Goal: Transaction & Acquisition: Purchase product/service

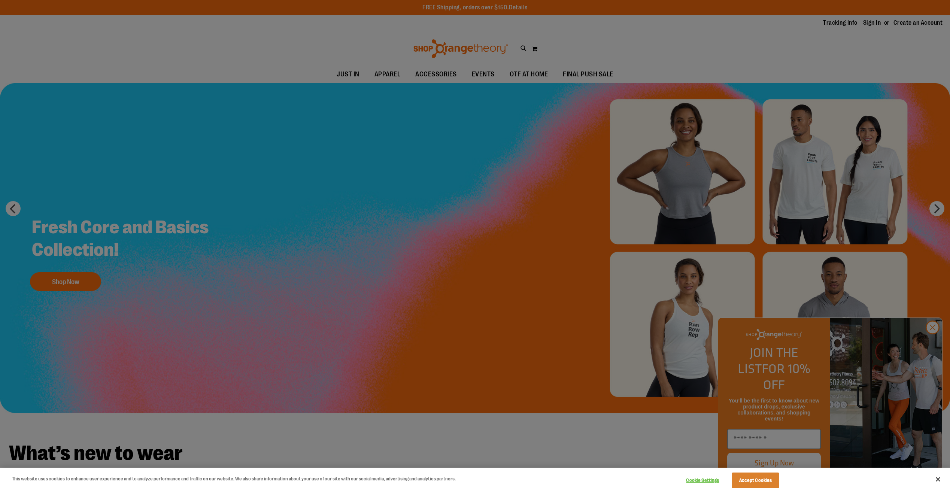
click at [581, 80] on div at bounding box center [475, 246] width 950 height 492
click at [582, 76] on div at bounding box center [475, 246] width 950 height 492
click at [934, 351] on div at bounding box center [475, 246] width 950 height 492
click at [933, 344] on div at bounding box center [475, 246] width 950 height 492
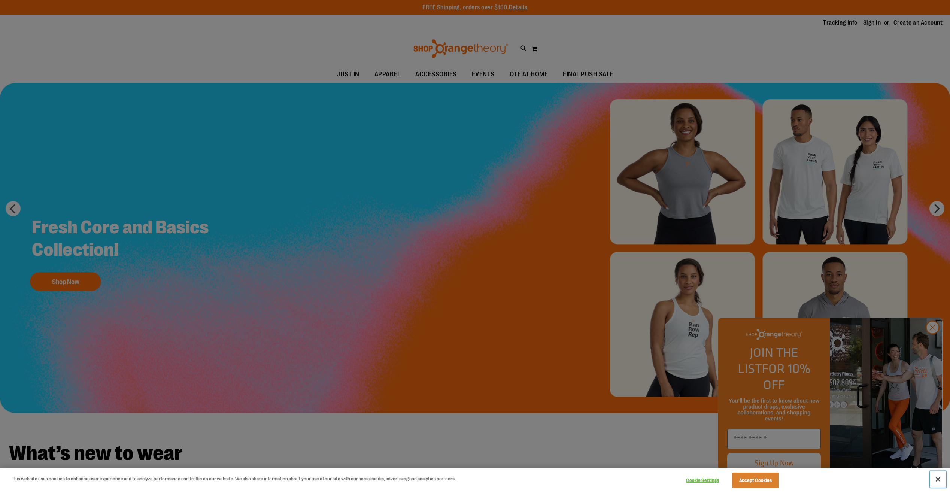
click at [935, 479] on button "Close" at bounding box center [938, 479] width 16 height 16
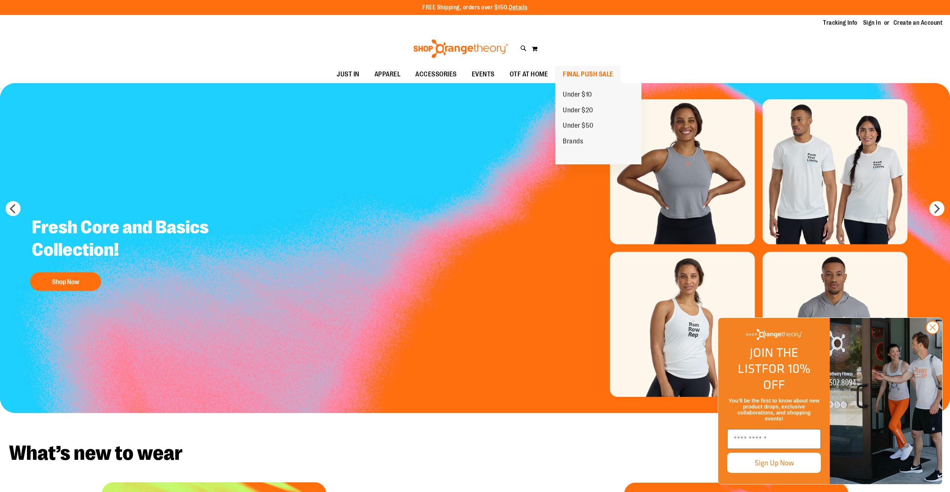
click at [581, 72] on span "FINAL PUSH SALE" at bounding box center [588, 74] width 51 height 17
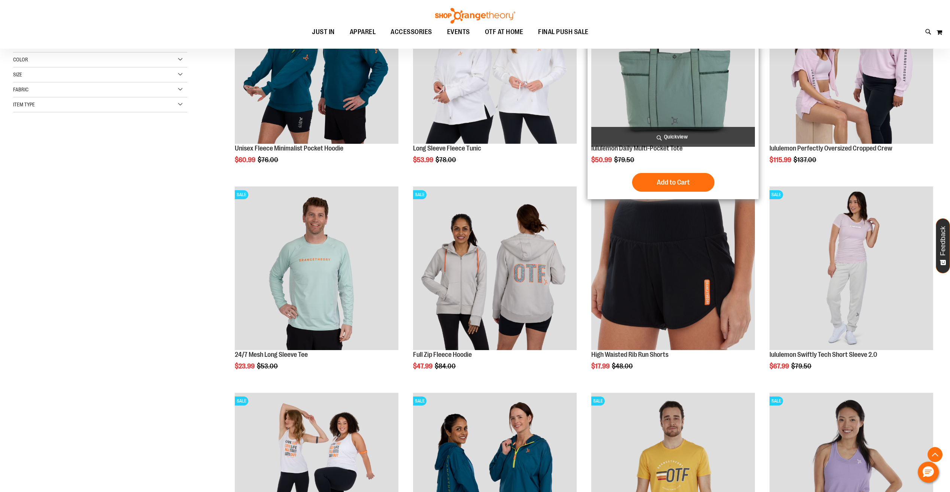
scroll to position [187, 0]
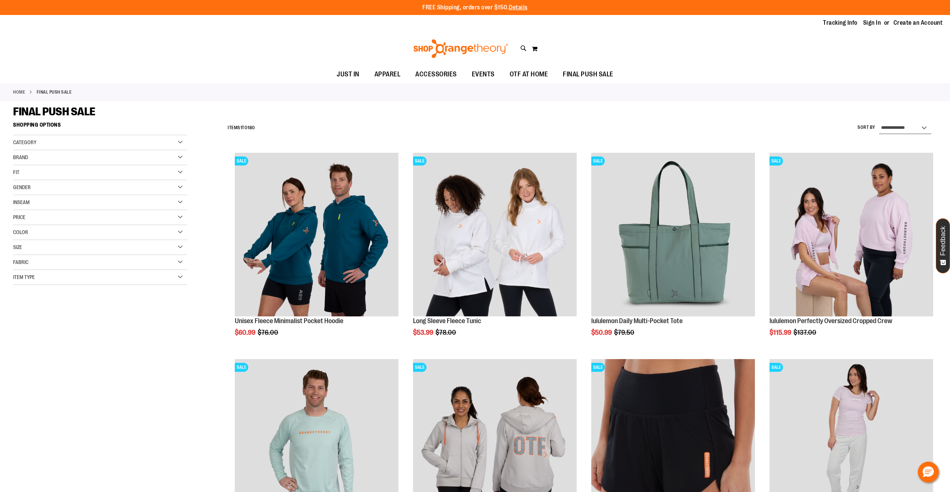
click at [912, 128] on select "**********" at bounding box center [905, 128] width 52 height 12
select select "*********"
click at [879, 122] on select "**********" at bounding box center [905, 128] width 52 height 12
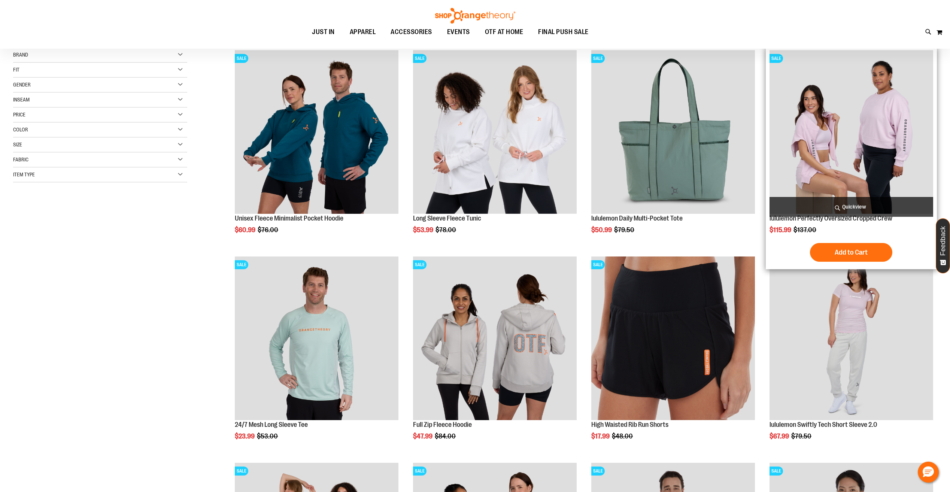
scroll to position [118, 0]
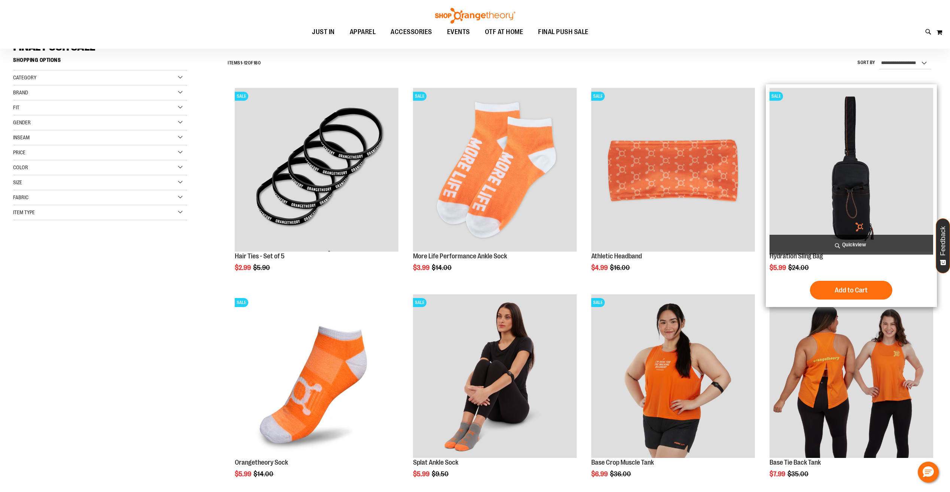
scroll to position [6, 0]
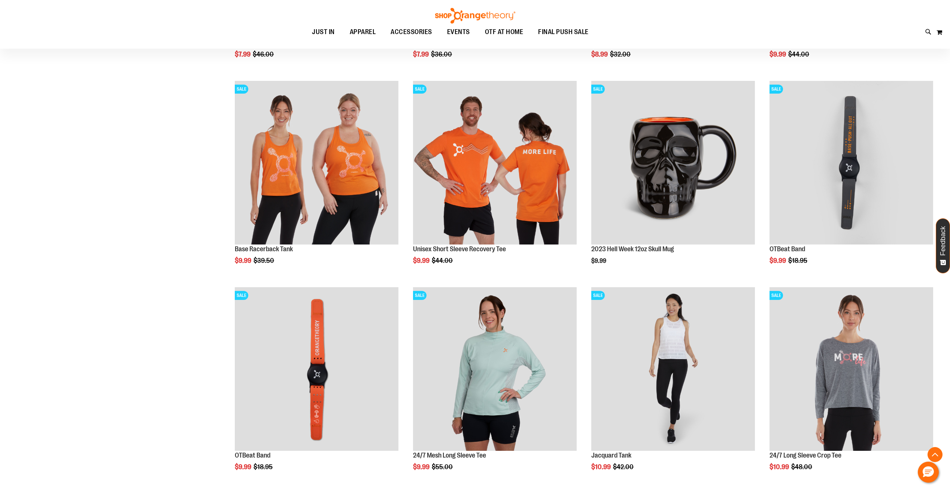
scroll to position [717, 0]
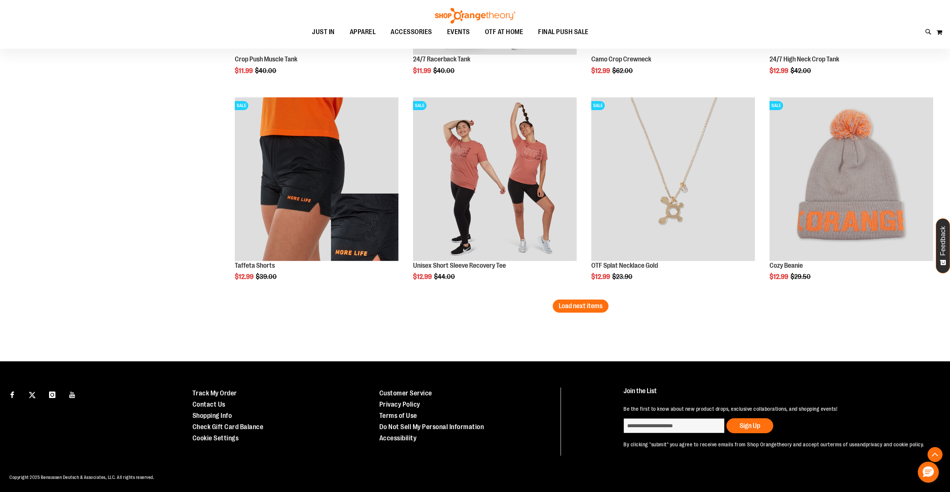
scroll to position [1707, 0]
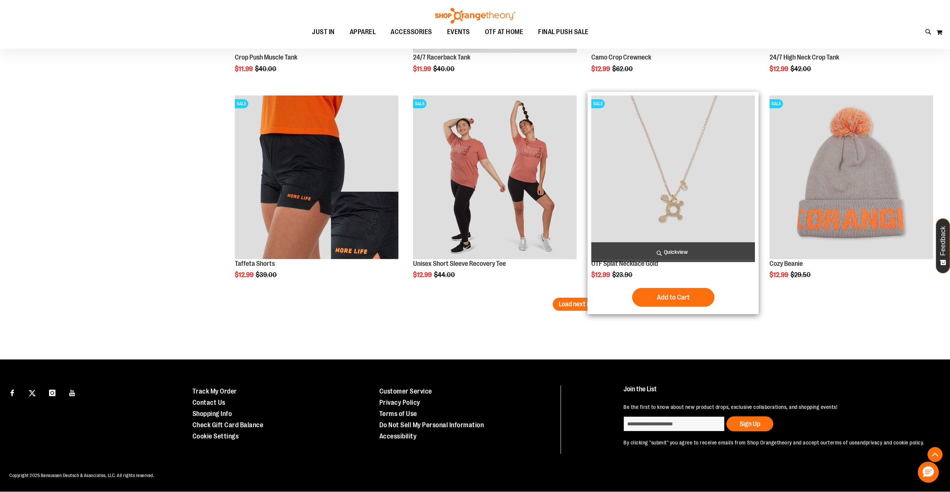
click at [599, 304] on span "Load next items" at bounding box center [581, 303] width 44 height 7
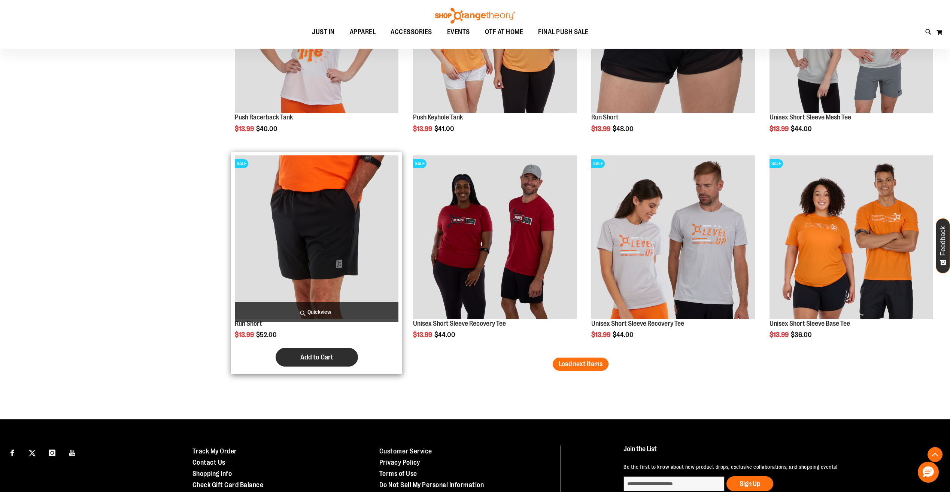
scroll to position [2269, 0]
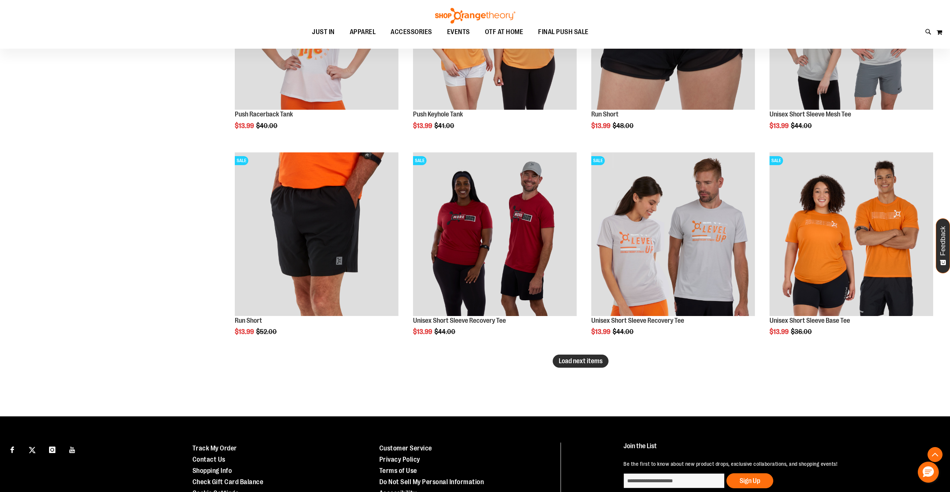
click at [582, 358] on span "Load next items" at bounding box center [581, 360] width 44 height 7
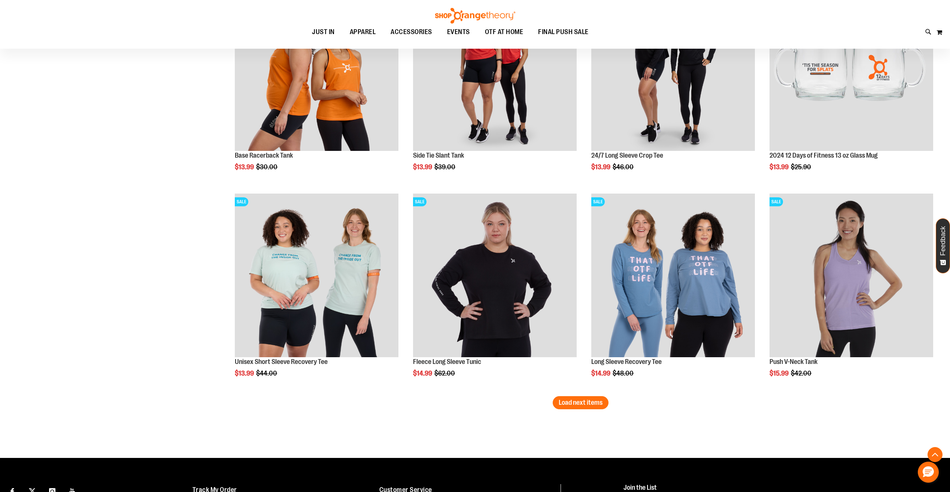
scroll to position [2943, 0]
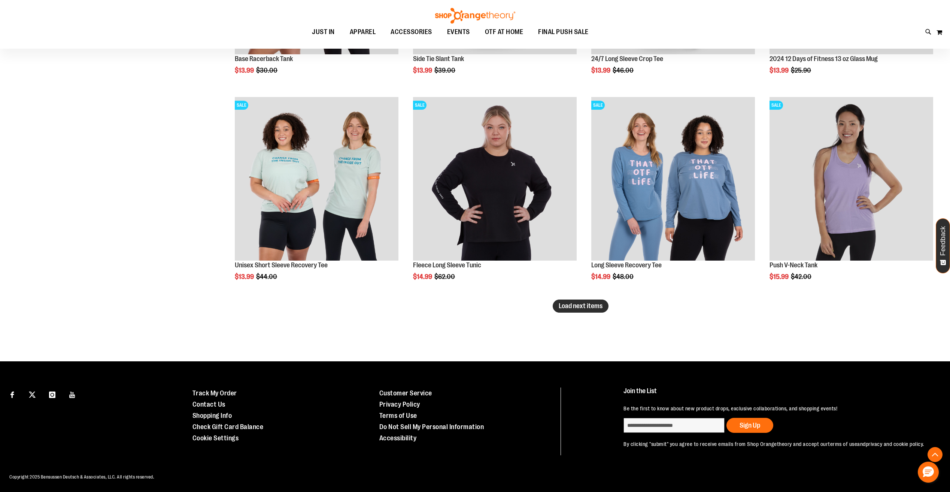
click at [594, 308] on span "Load next items" at bounding box center [581, 305] width 44 height 7
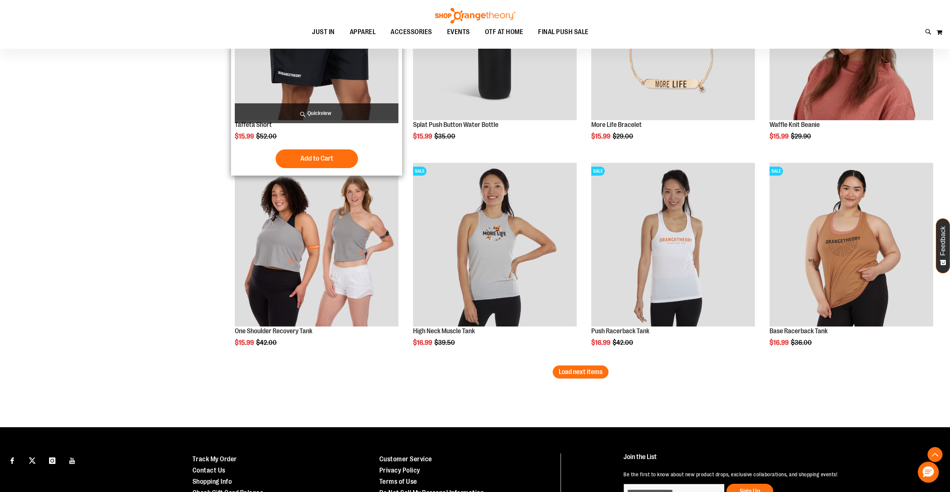
scroll to position [3504, 0]
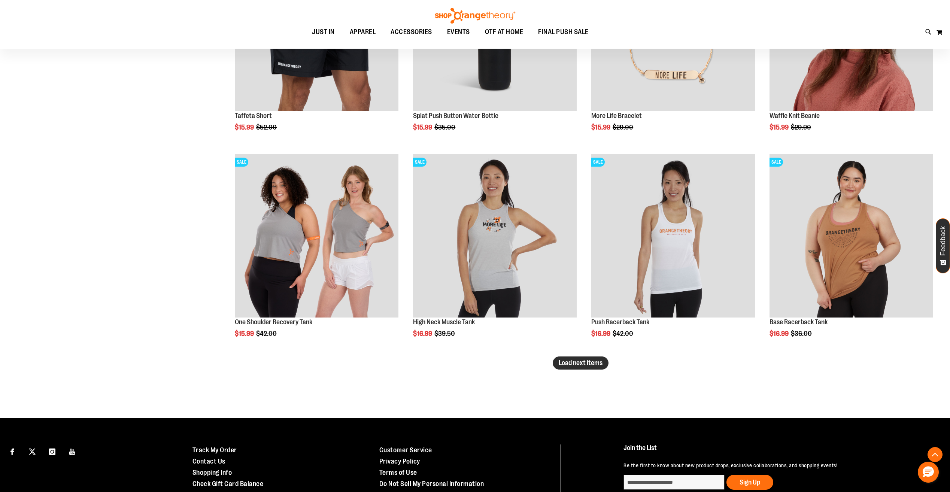
click at [591, 362] on span "Load next items" at bounding box center [581, 362] width 44 height 7
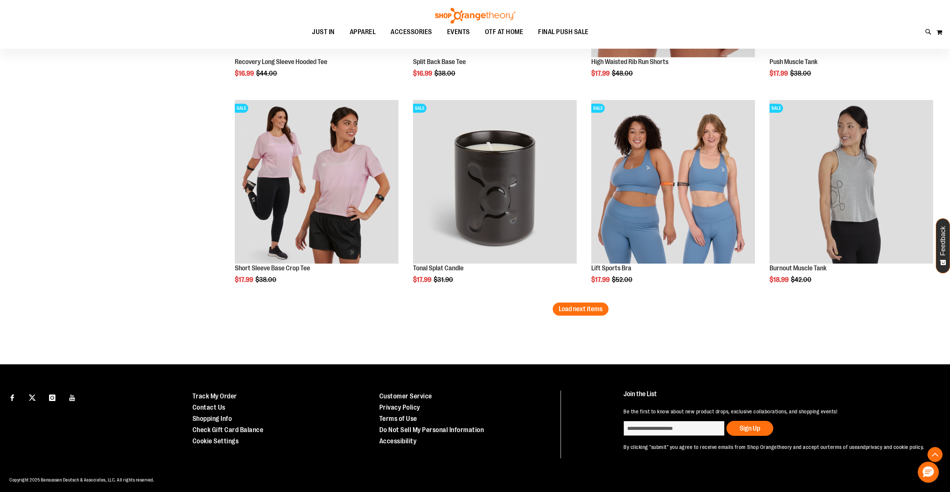
scroll to position [4181, 0]
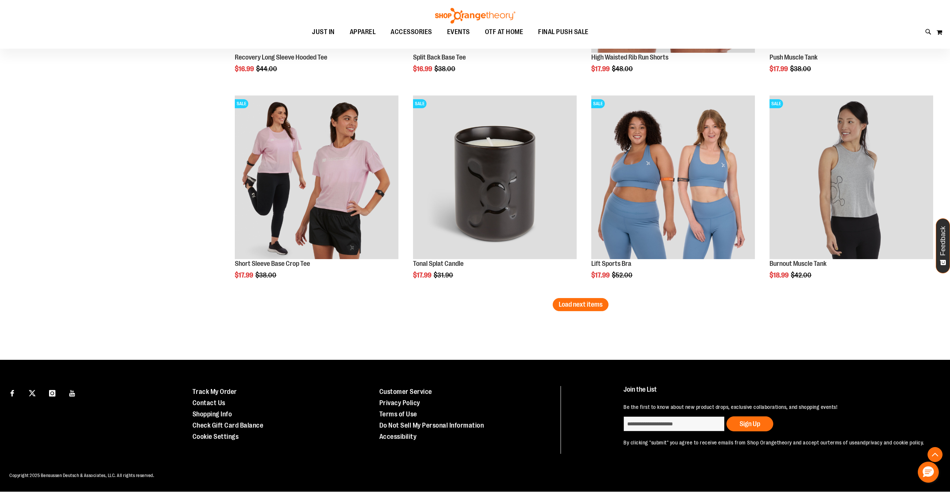
click at [592, 304] on span "Load next items" at bounding box center [581, 304] width 44 height 7
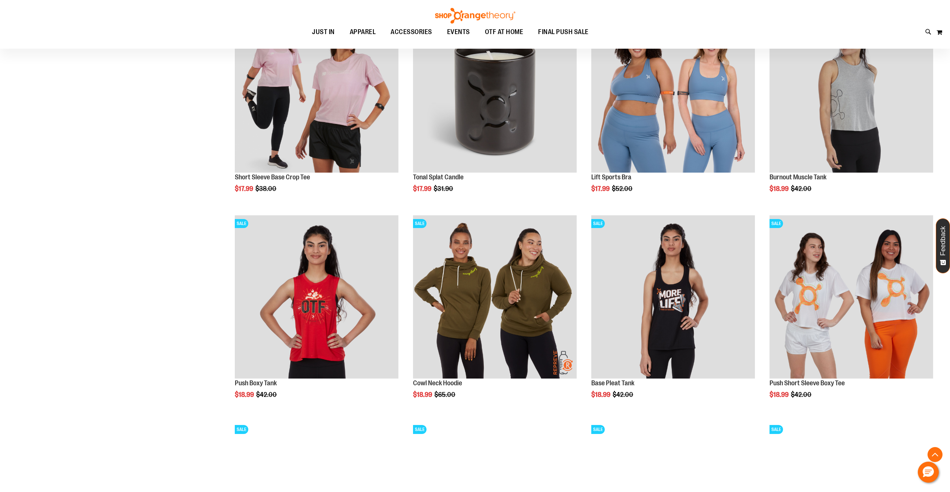
scroll to position [4294, 0]
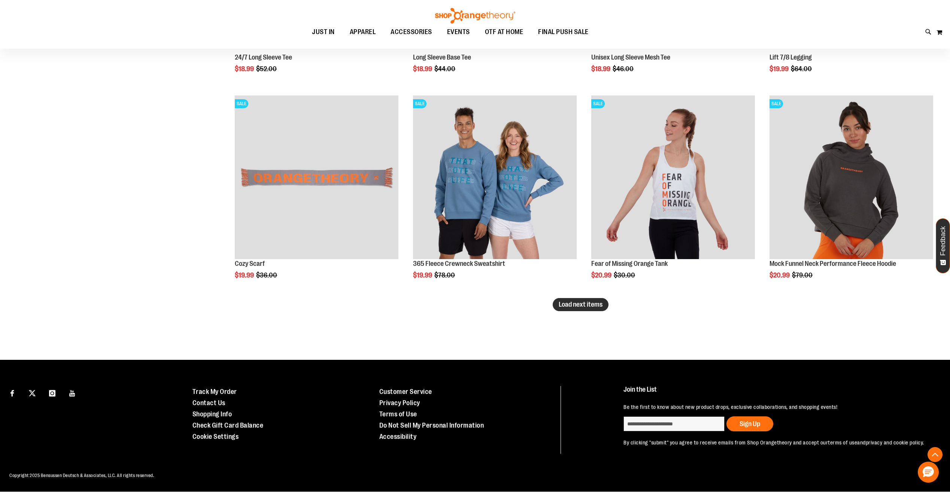
click at [579, 306] on span "Load next items" at bounding box center [581, 304] width 44 height 7
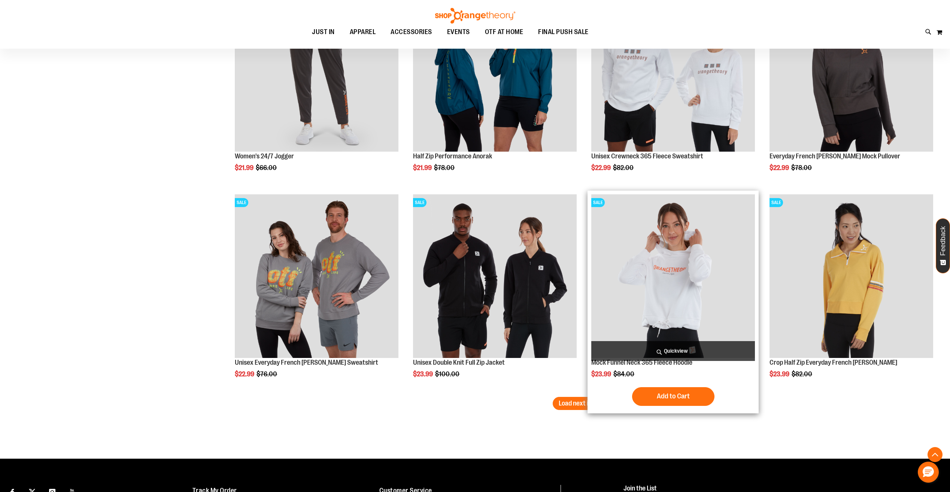
scroll to position [5324, 0]
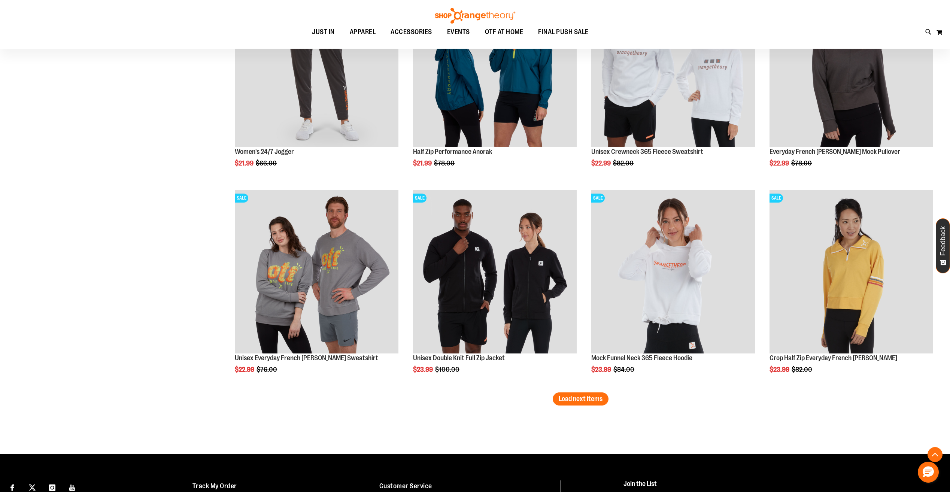
click at [572, 398] on span "Load next items" at bounding box center [581, 398] width 44 height 7
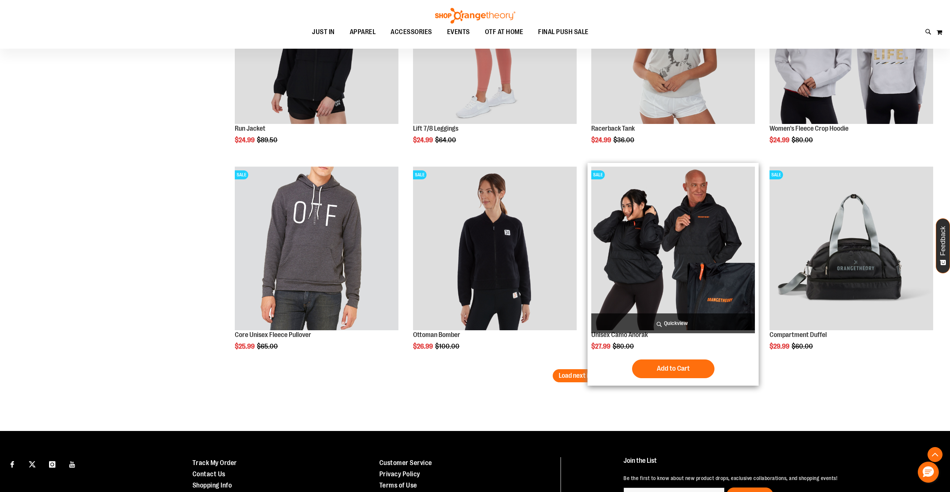
scroll to position [5975, 0]
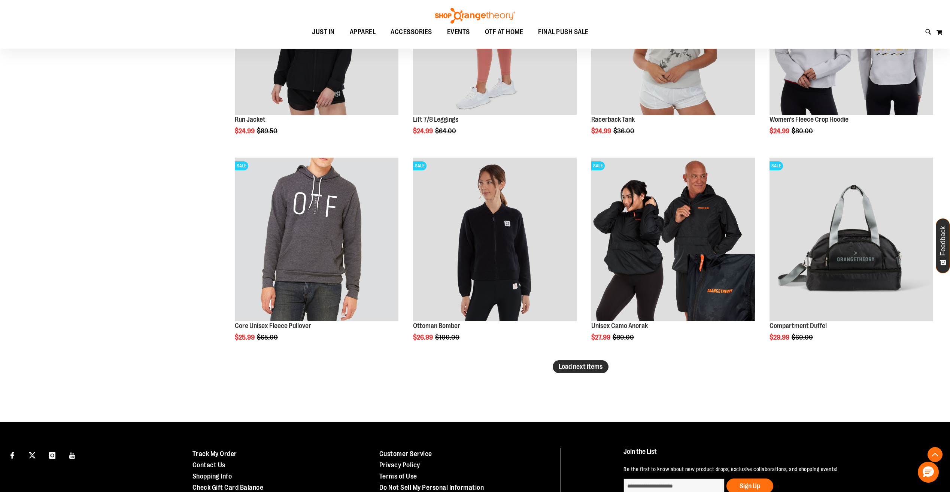
click at [593, 370] on span "Load next items" at bounding box center [581, 366] width 44 height 7
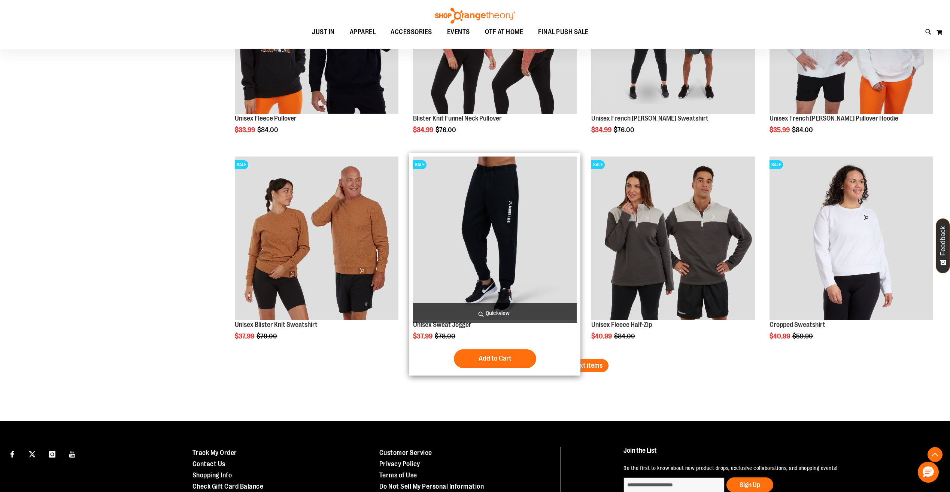
scroll to position [6631, 0]
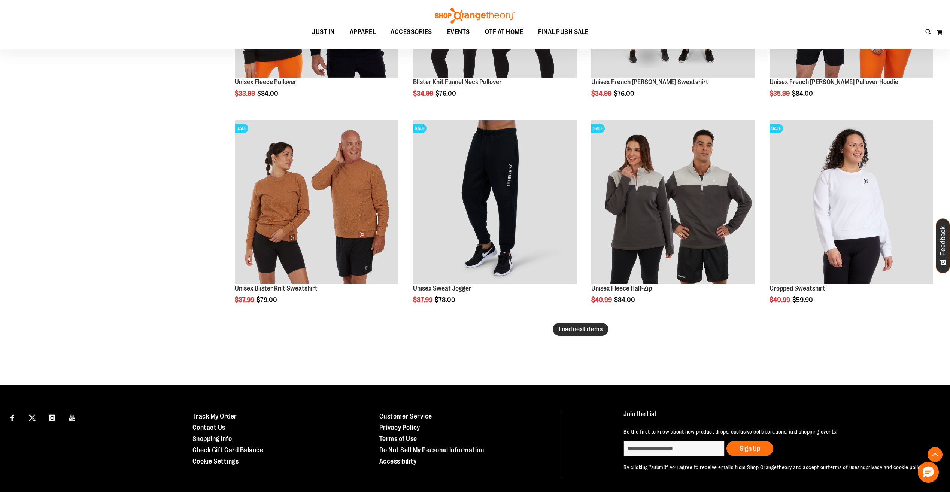
click at [567, 331] on span "Load next items" at bounding box center [581, 328] width 44 height 7
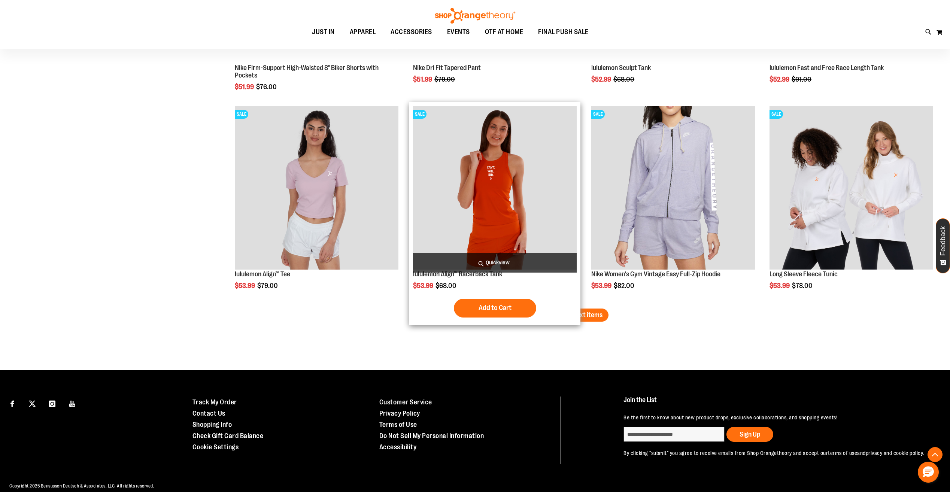
scroll to position [7268, 0]
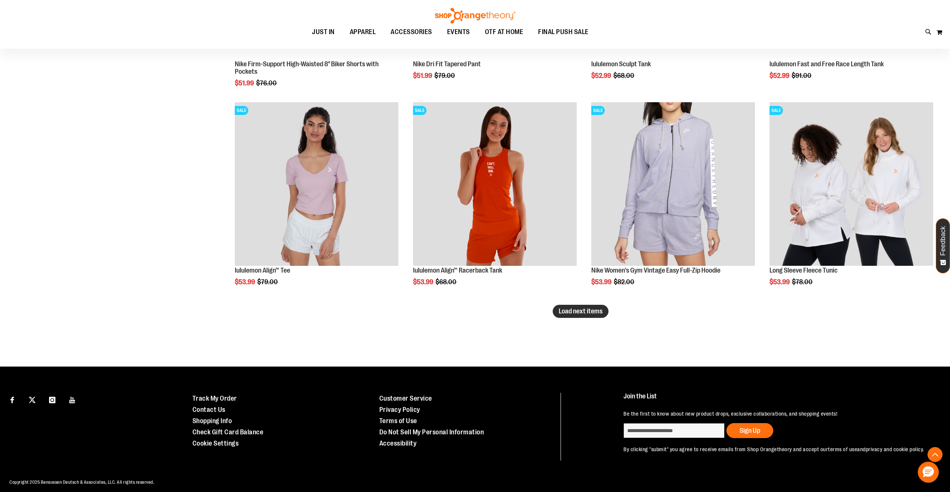
click at [594, 312] on span "Load next items" at bounding box center [581, 310] width 44 height 7
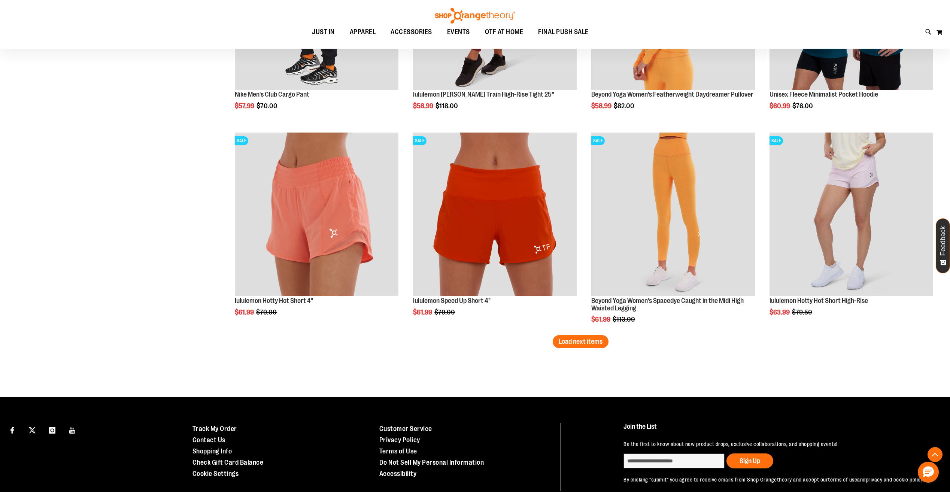
scroll to position [7868, 0]
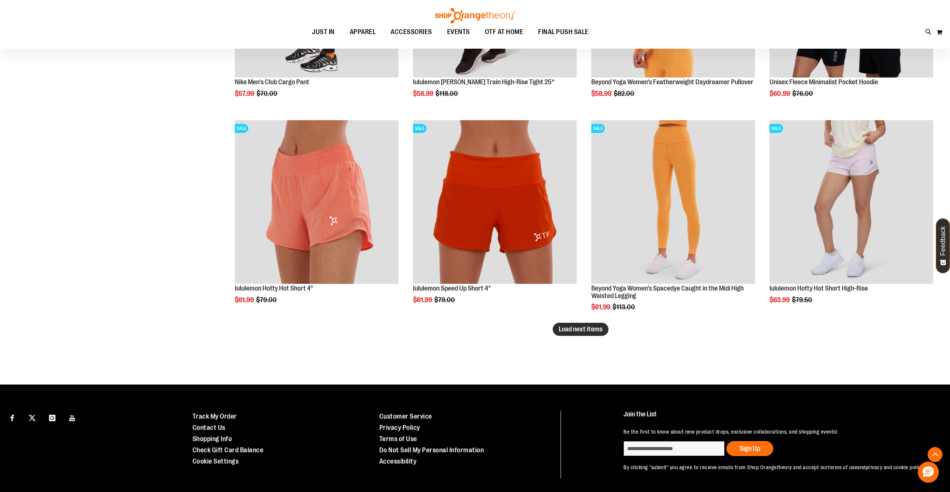
click at [576, 331] on span "Load next items" at bounding box center [581, 328] width 44 height 7
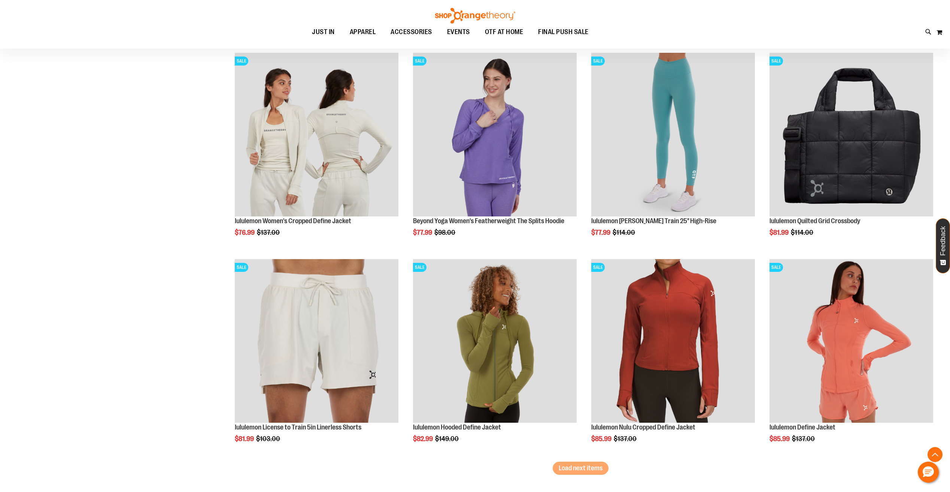
scroll to position [8375, 0]
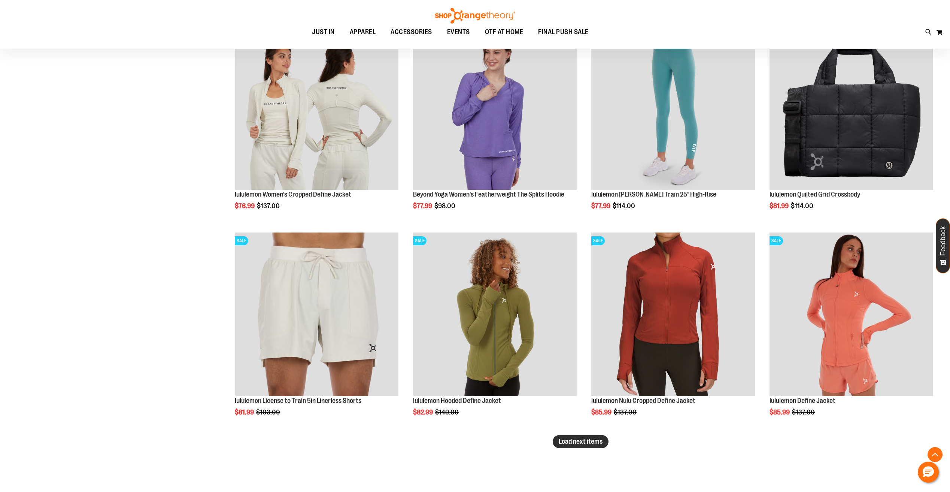
click at [590, 446] on button "Load next items" at bounding box center [581, 441] width 56 height 13
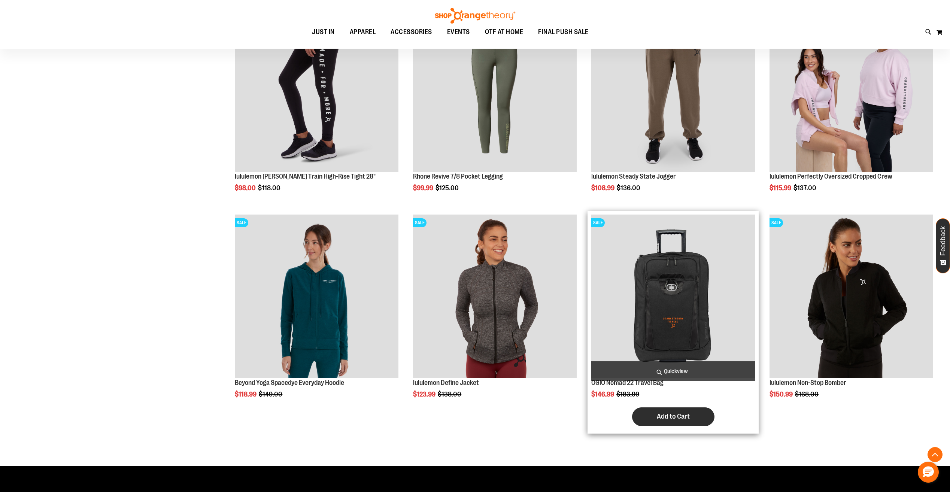
scroll to position [9049, 0]
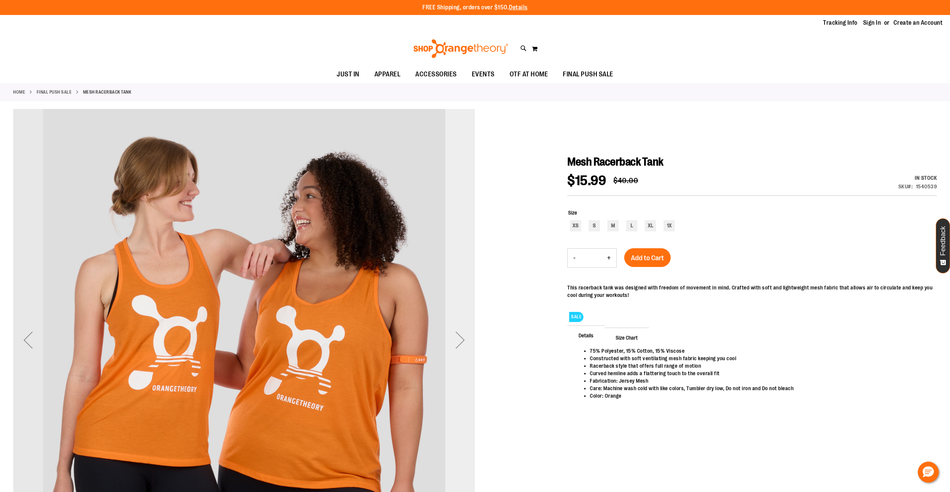
click at [453, 338] on div "Next" at bounding box center [460, 340] width 30 height 30
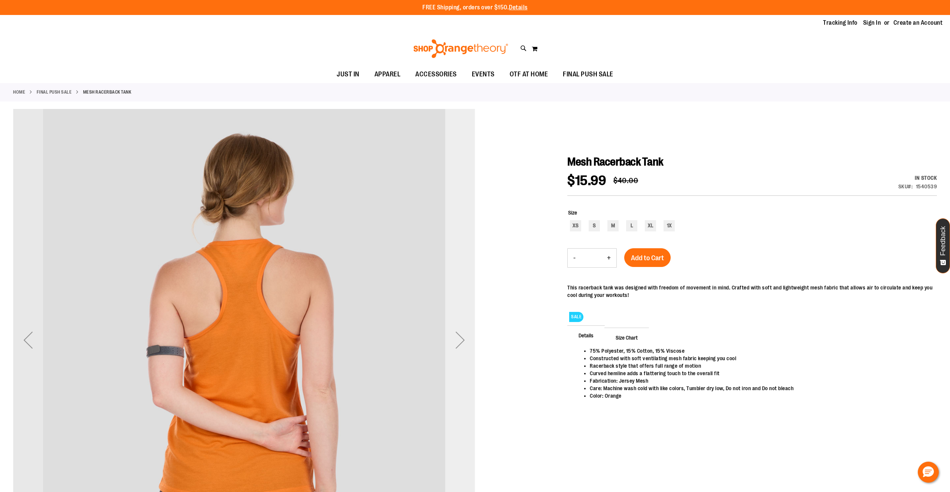
click at [452, 338] on div "Next" at bounding box center [460, 340] width 30 height 30
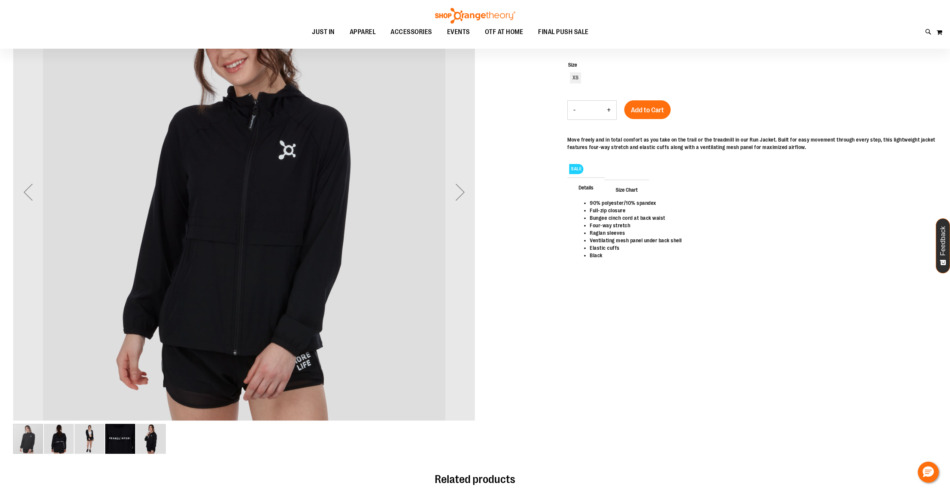
scroll to position [149, 0]
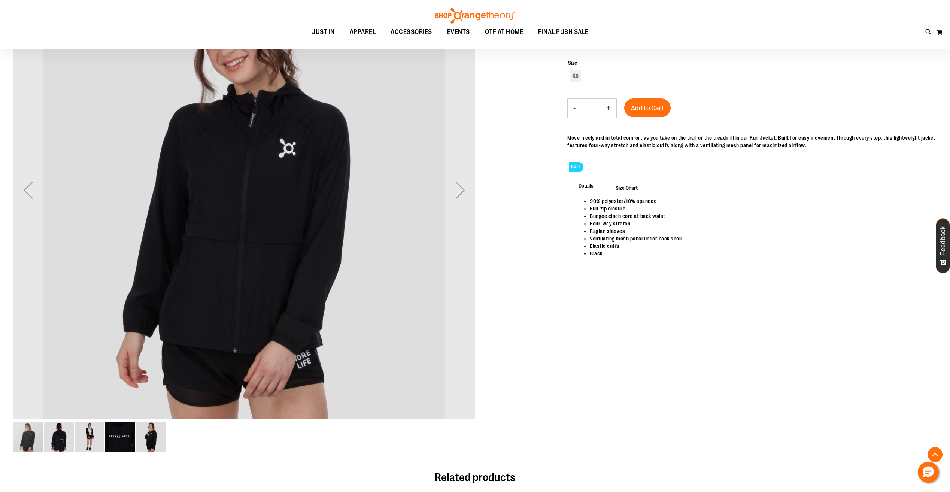
click at [124, 444] on img "image 4 of 5" at bounding box center [120, 437] width 30 height 30
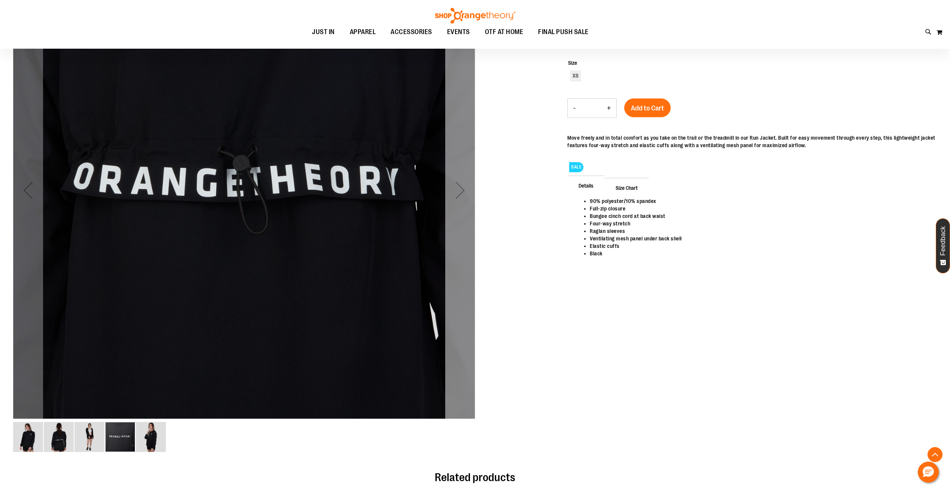
click at [460, 205] on div "Next" at bounding box center [460, 190] width 30 height 30
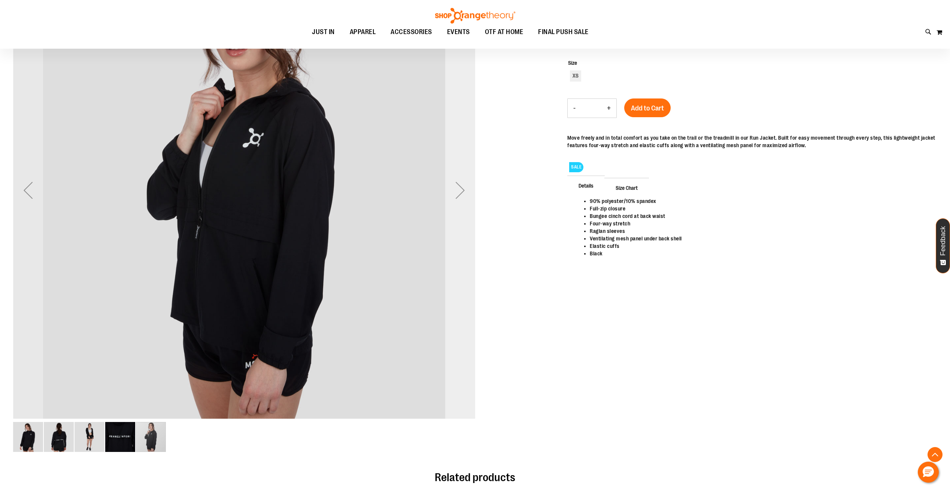
click at [460, 205] on div "Next" at bounding box center [460, 190] width 30 height 30
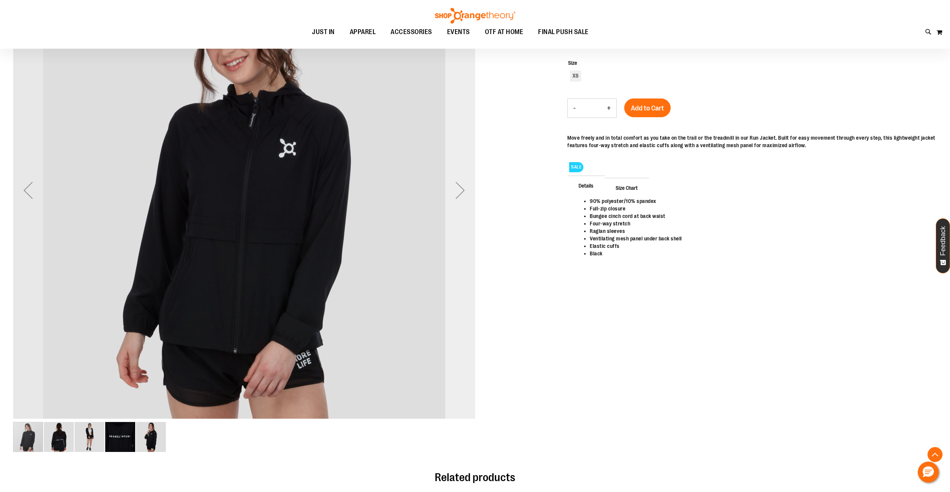
click at [460, 205] on div "Next" at bounding box center [460, 190] width 30 height 30
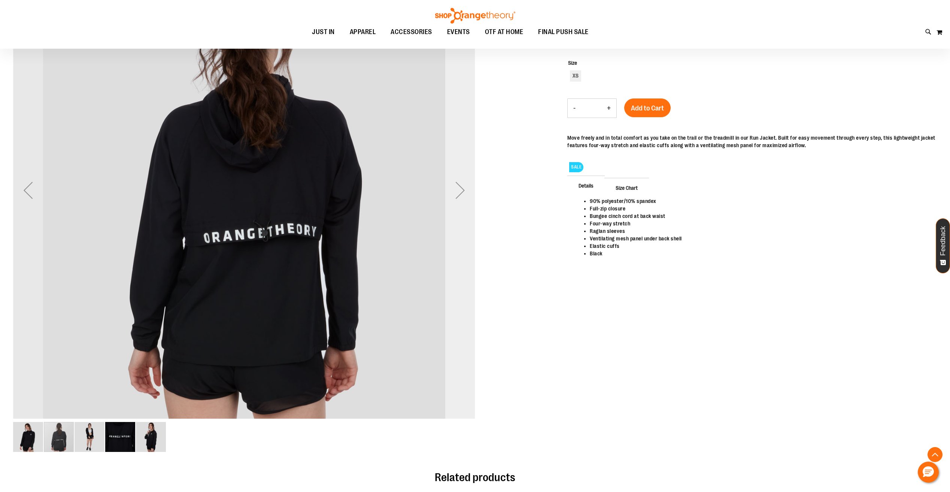
click at [460, 205] on div "Next" at bounding box center [460, 190] width 30 height 30
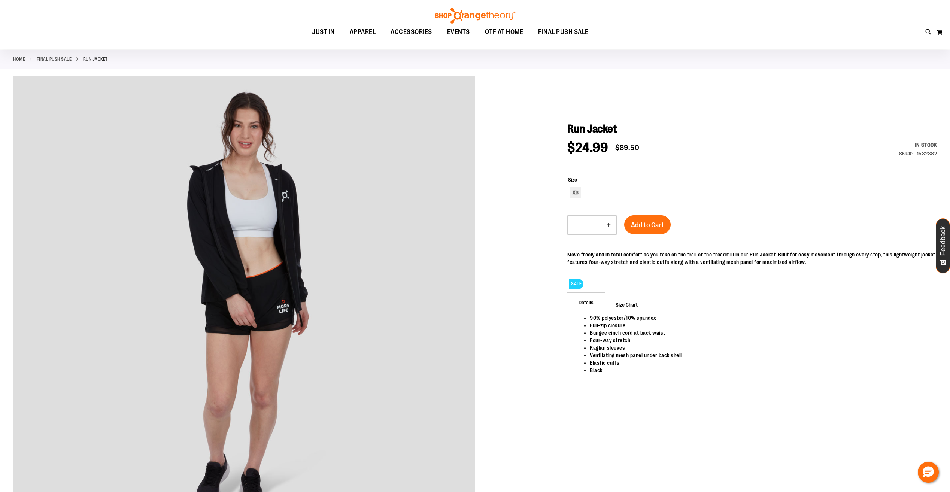
scroll to position [0, 0]
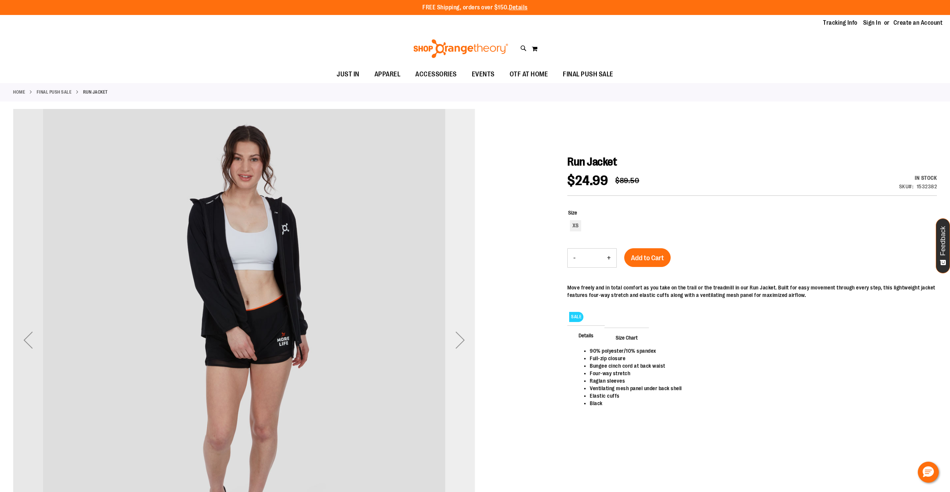
click at [467, 346] on div "Next" at bounding box center [460, 340] width 30 height 30
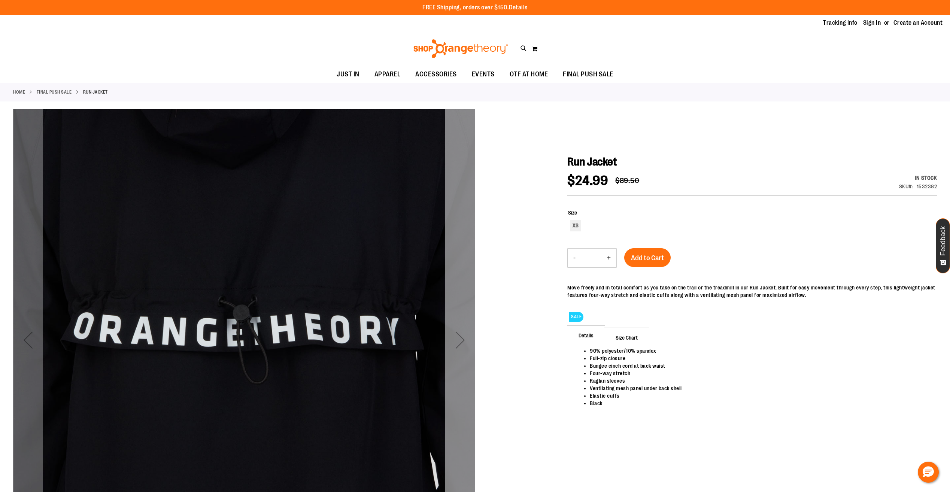
click at [467, 346] on div "Next" at bounding box center [460, 340] width 30 height 30
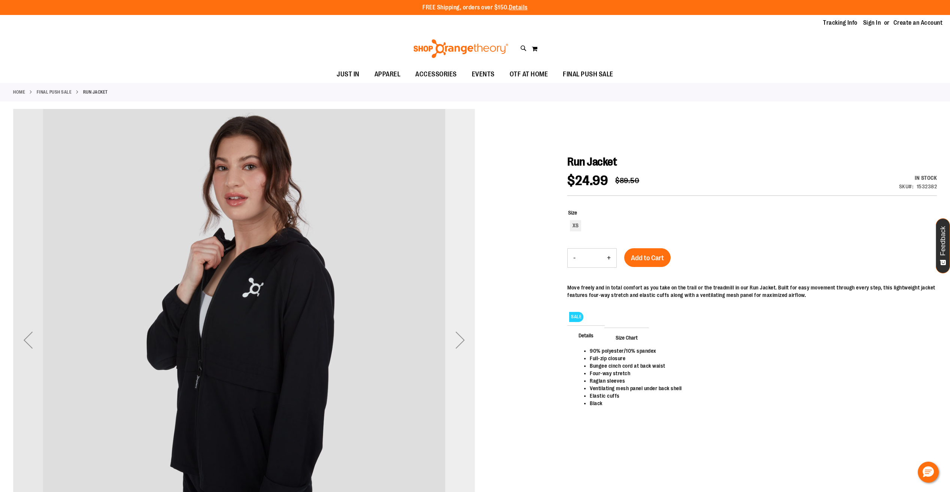
click at [467, 346] on div "Next" at bounding box center [460, 340] width 30 height 30
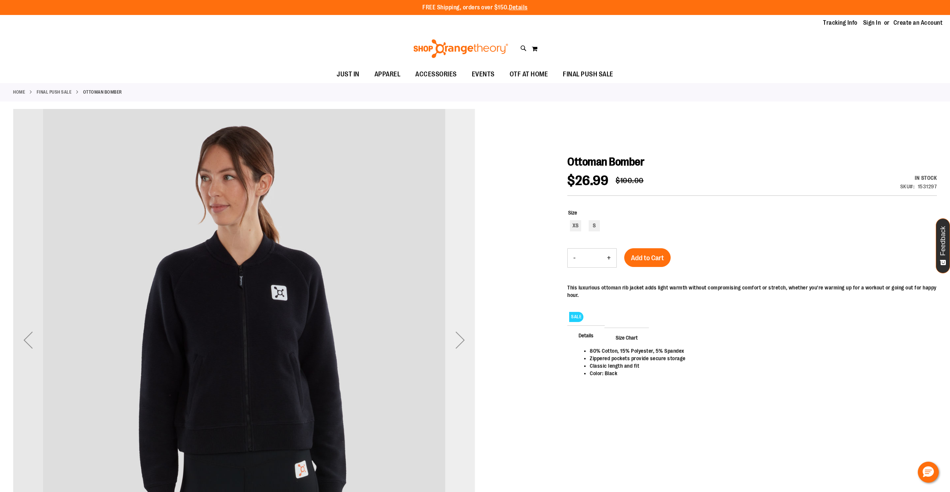
click at [469, 350] on div "Next" at bounding box center [460, 340] width 30 height 30
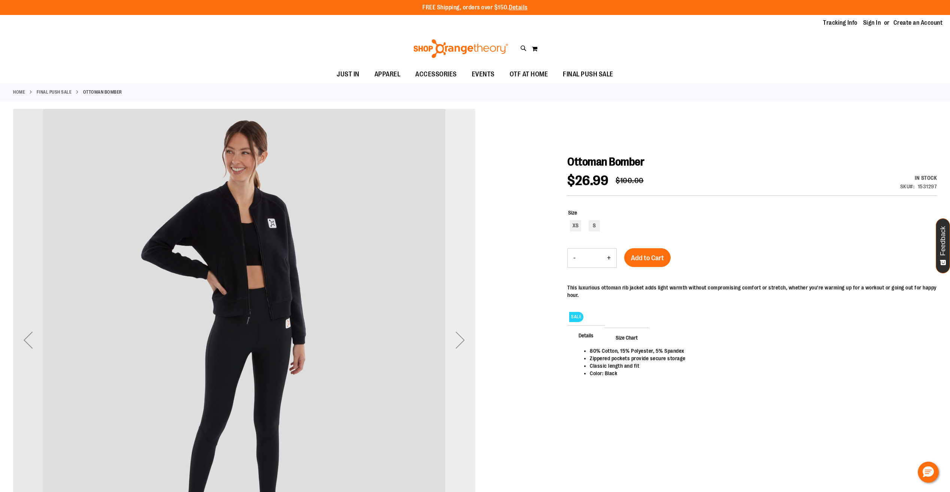
click at [469, 350] on div "Next" at bounding box center [460, 340] width 30 height 30
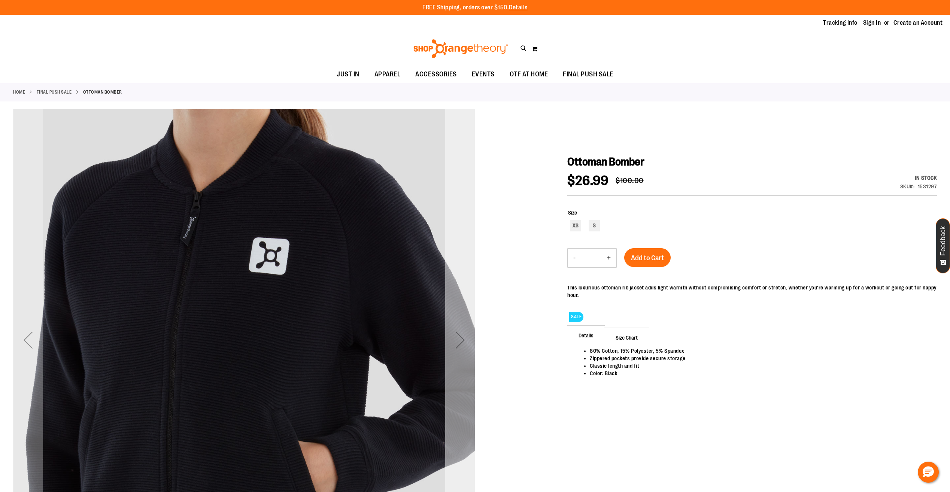
click at [469, 350] on div "Next" at bounding box center [460, 340] width 30 height 30
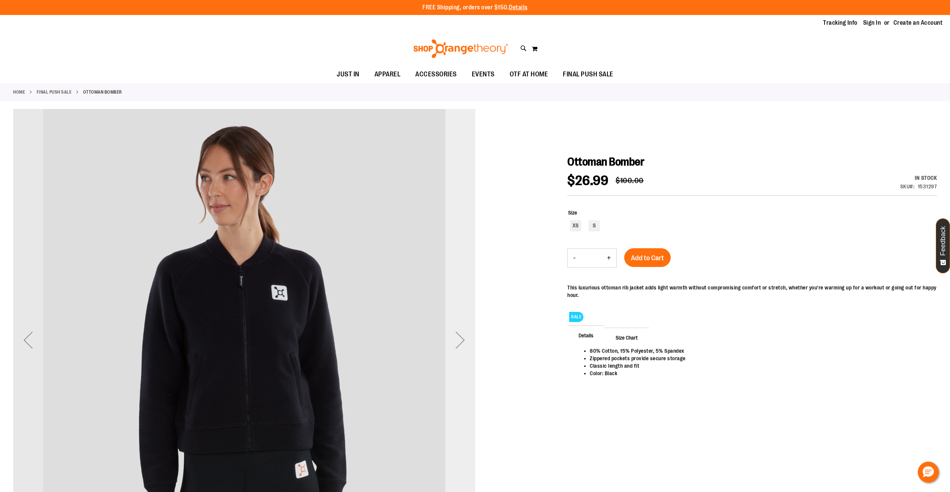
click at [469, 350] on div "Next" at bounding box center [460, 340] width 30 height 30
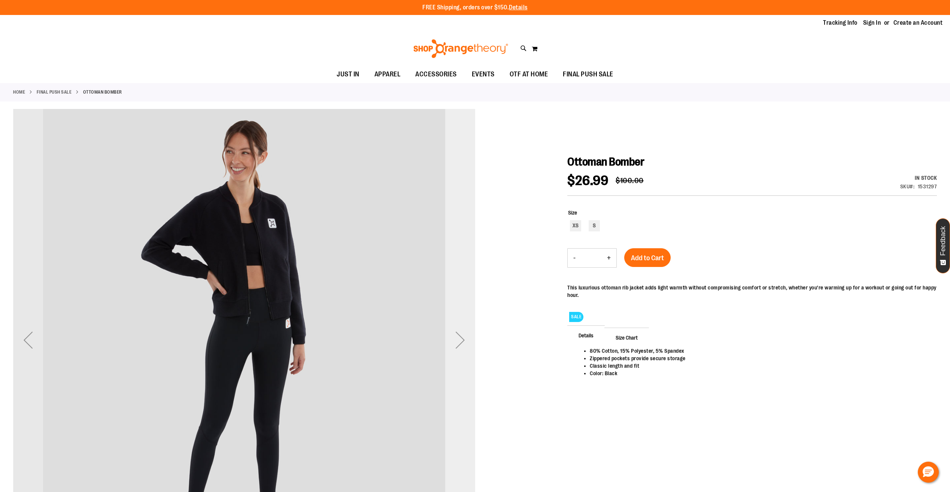
click at [469, 350] on div "Next" at bounding box center [460, 340] width 30 height 30
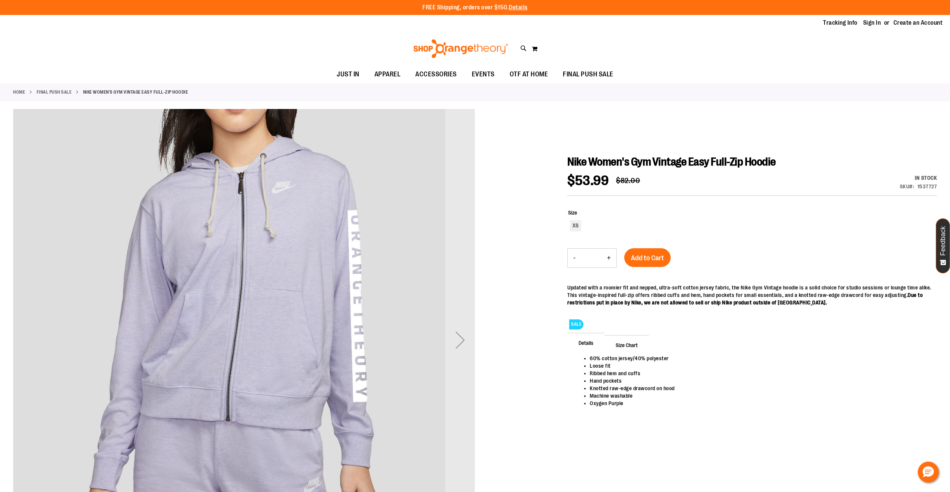
click at [440, 348] on img "carousel" at bounding box center [244, 338] width 462 height 462
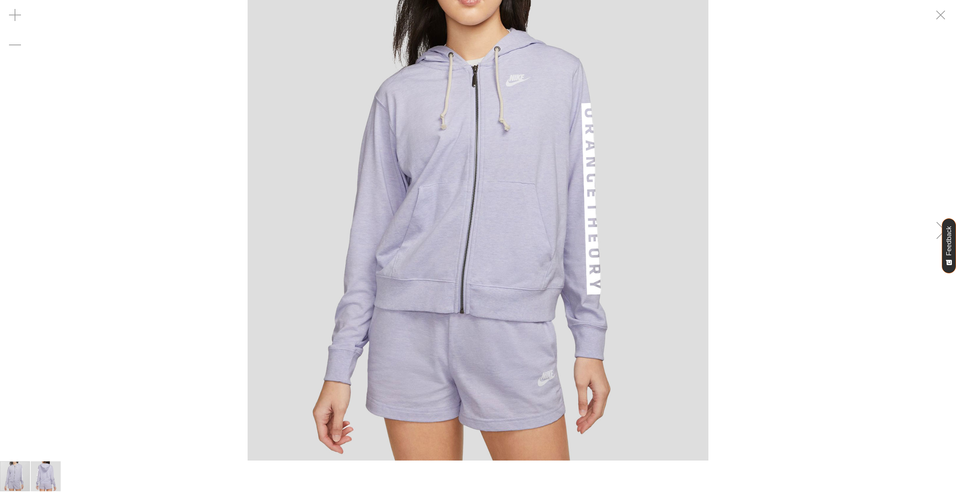
click at [923, 265] on div "carousel" at bounding box center [478, 230] width 956 height 461
click at [935, 241] on div "Next" at bounding box center [941, 230] width 30 height 30
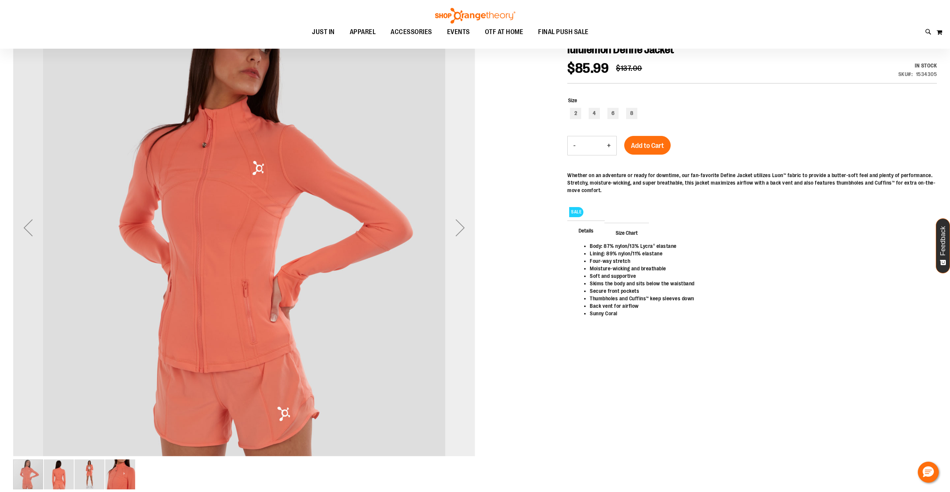
scroll to position [75, 0]
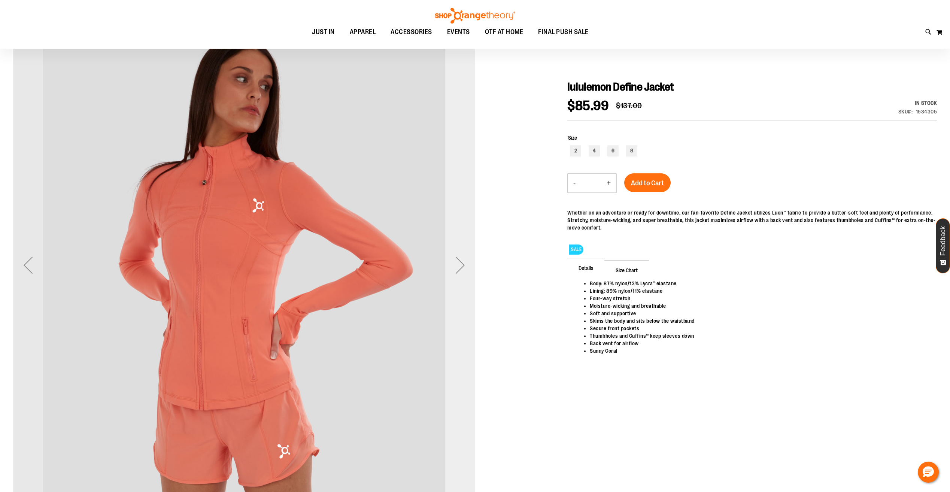
click at [455, 258] on div "Next" at bounding box center [460, 265] width 30 height 30
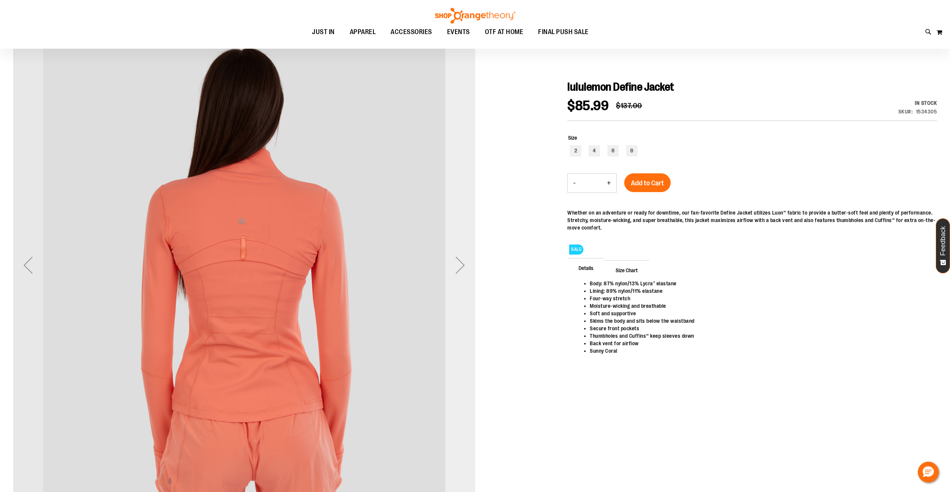
click at [455, 258] on div "Next" at bounding box center [460, 265] width 30 height 30
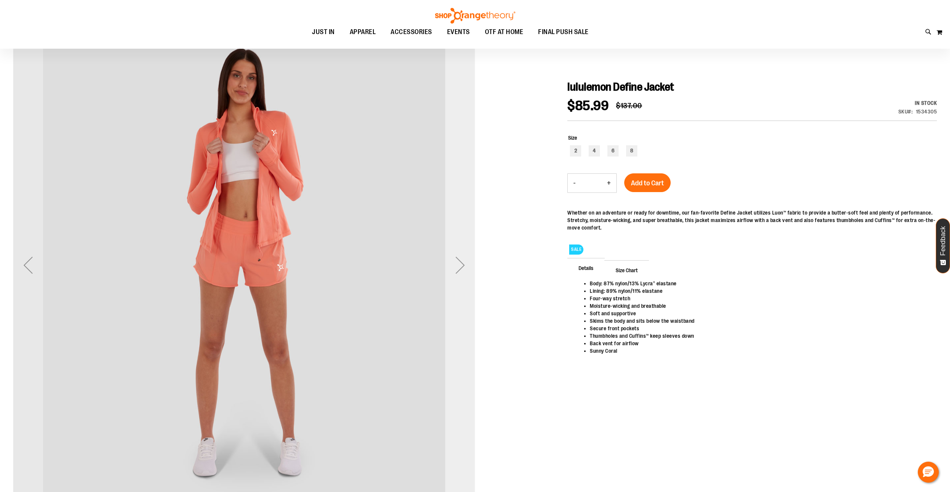
click at [455, 258] on div "Next" at bounding box center [460, 265] width 30 height 30
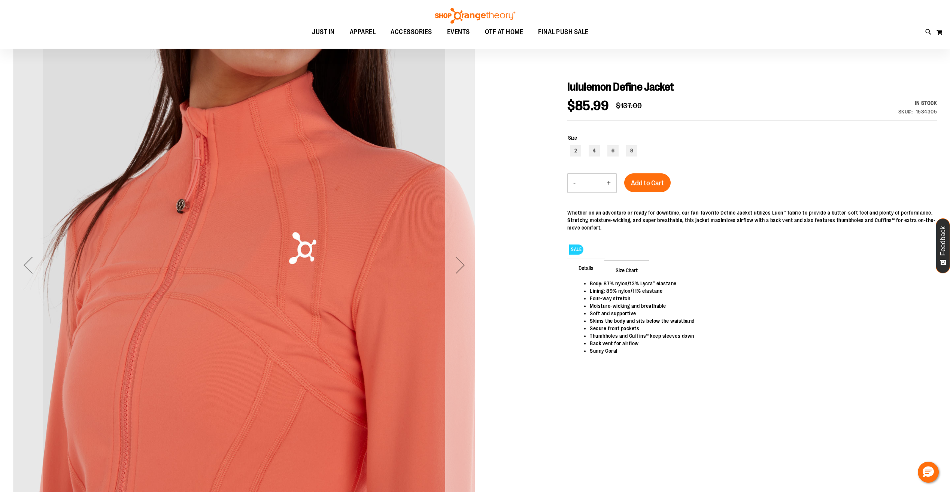
click at [455, 258] on div "Next" at bounding box center [460, 265] width 30 height 30
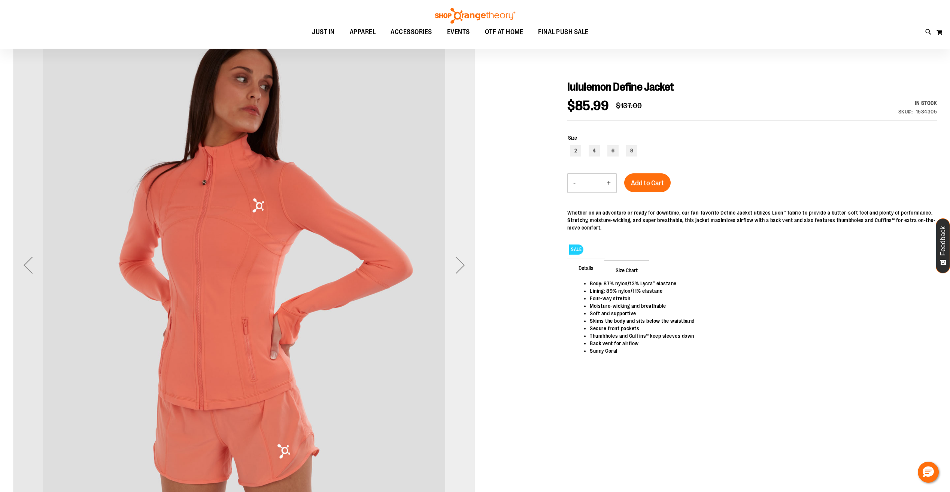
click at [455, 258] on div "Next" at bounding box center [460, 265] width 30 height 30
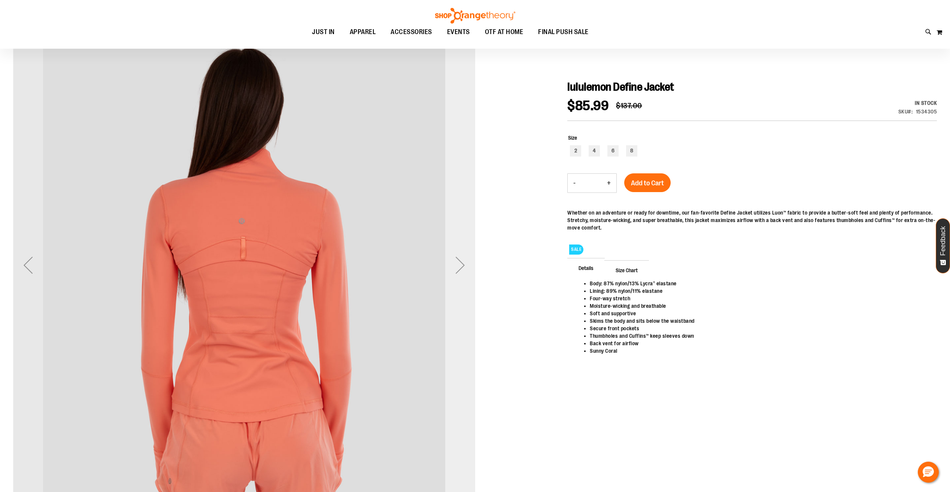
click at [455, 258] on div "Next" at bounding box center [460, 265] width 30 height 30
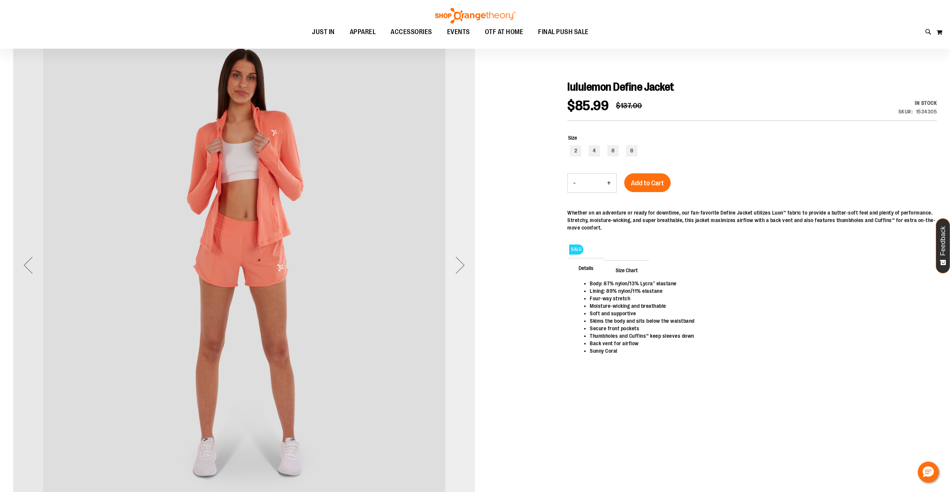
click at [455, 258] on div "Next" at bounding box center [460, 265] width 30 height 30
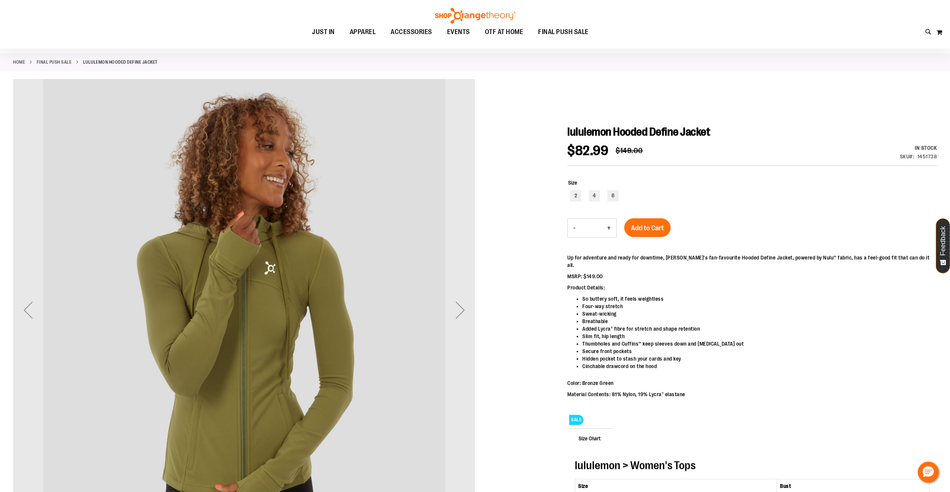
scroll to position [37, 0]
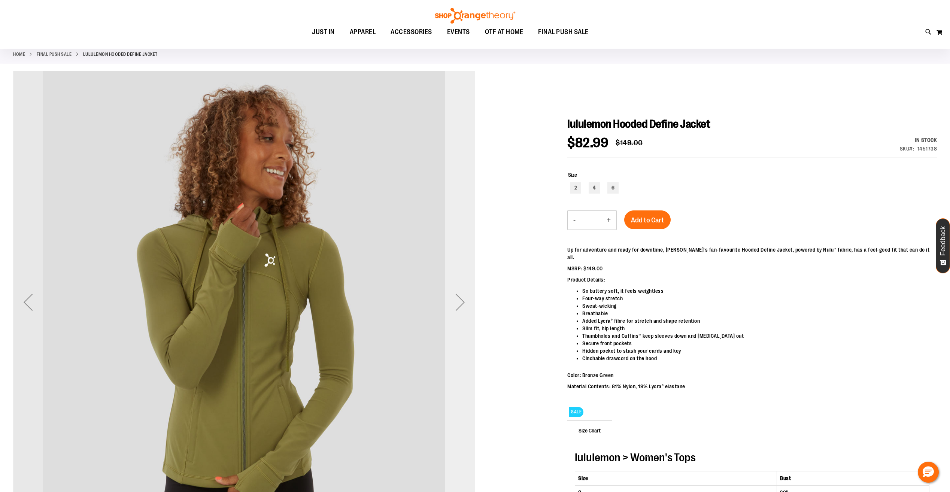
click at [450, 307] on div "Next" at bounding box center [460, 302] width 30 height 30
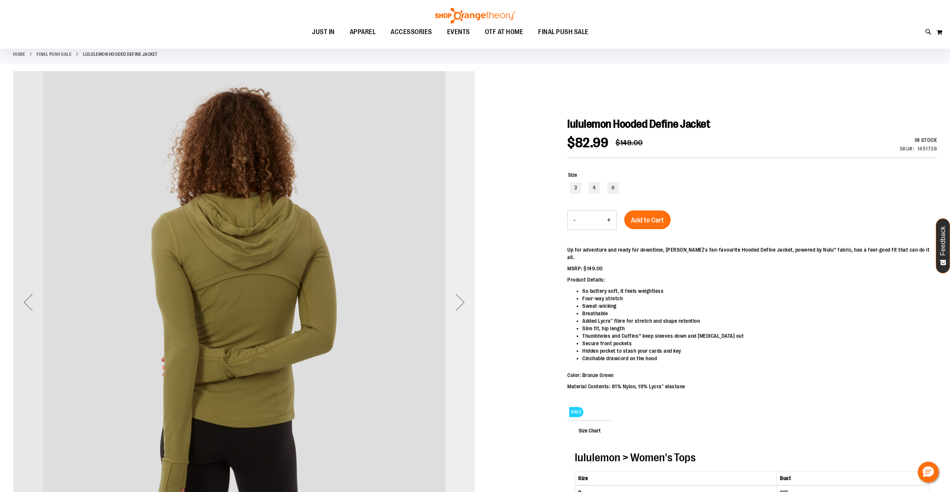
click at [450, 307] on div "Next" at bounding box center [460, 302] width 30 height 30
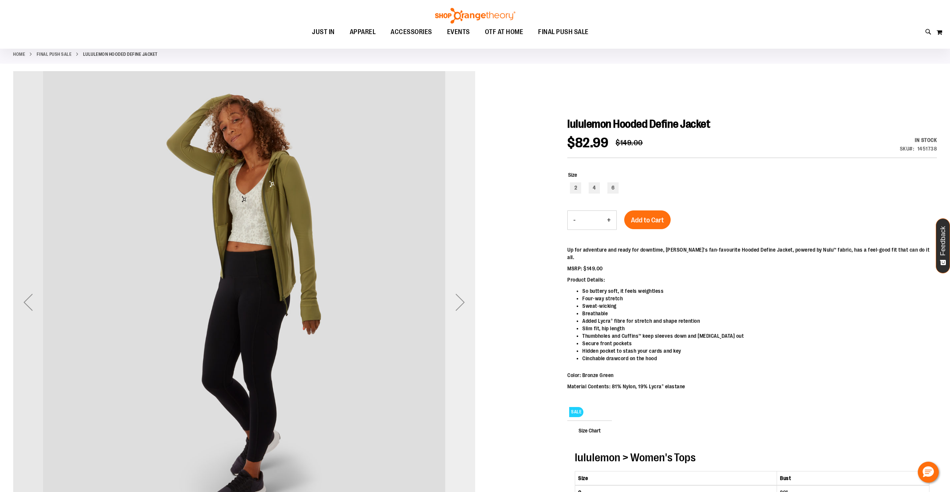
click at [450, 307] on div "Next" at bounding box center [460, 302] width 30 height 30
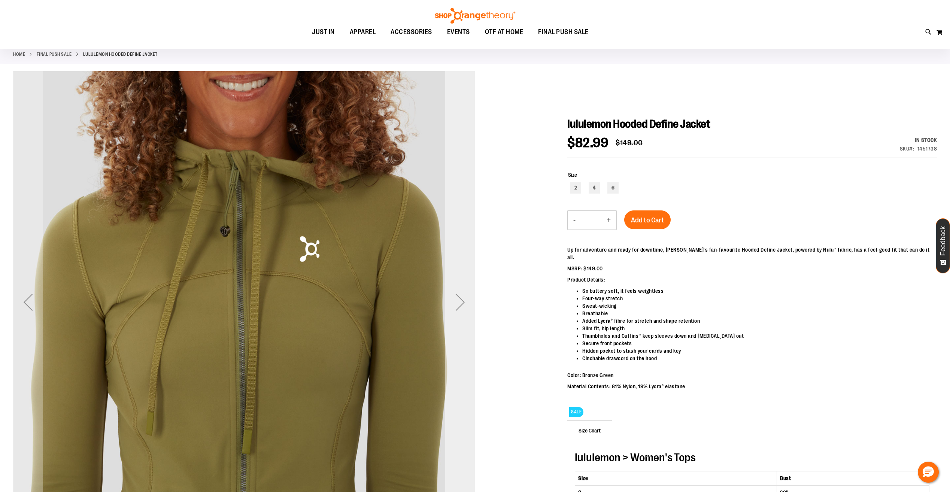
click at [450, 307] on div "Next" at bounding box center [460, 302] width 30 height 30
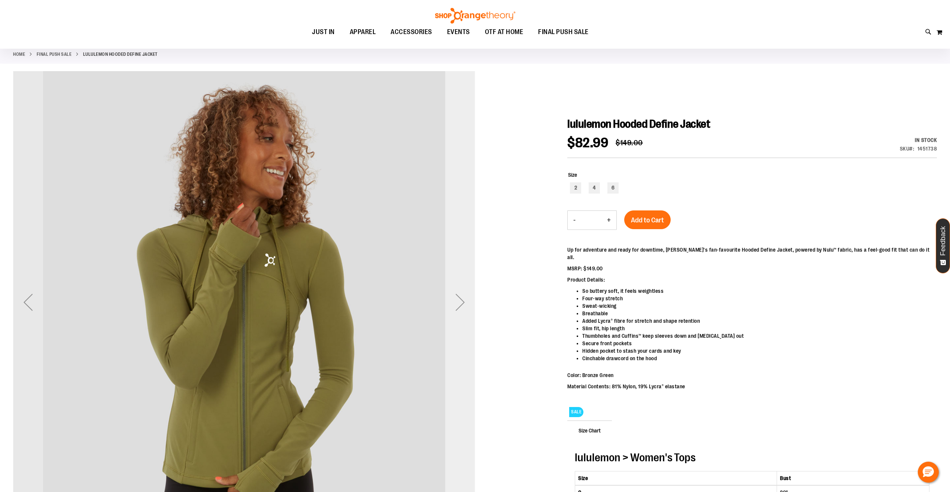
click at [450, 307] on div "Next" at bounding box center [460, 302] width 30 height 30
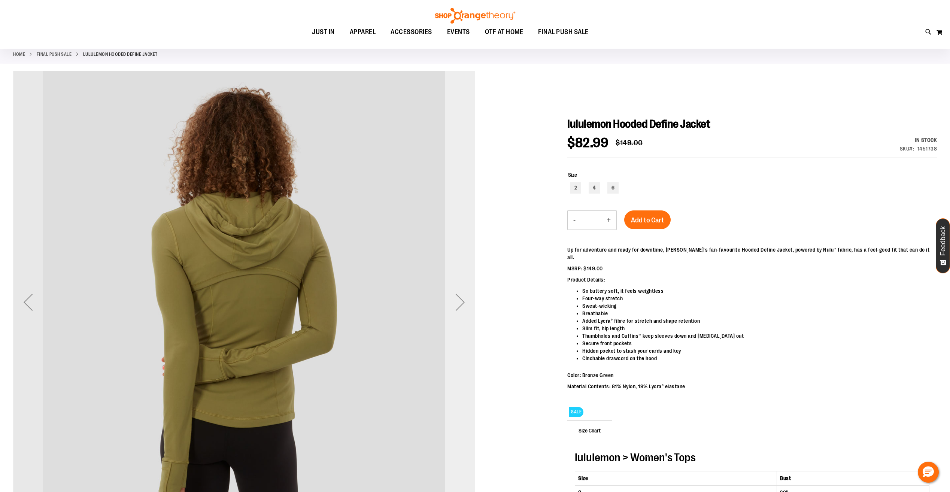
click at [450, 307] on div "Next" at bounding box center [460, 302] width 30 height 30
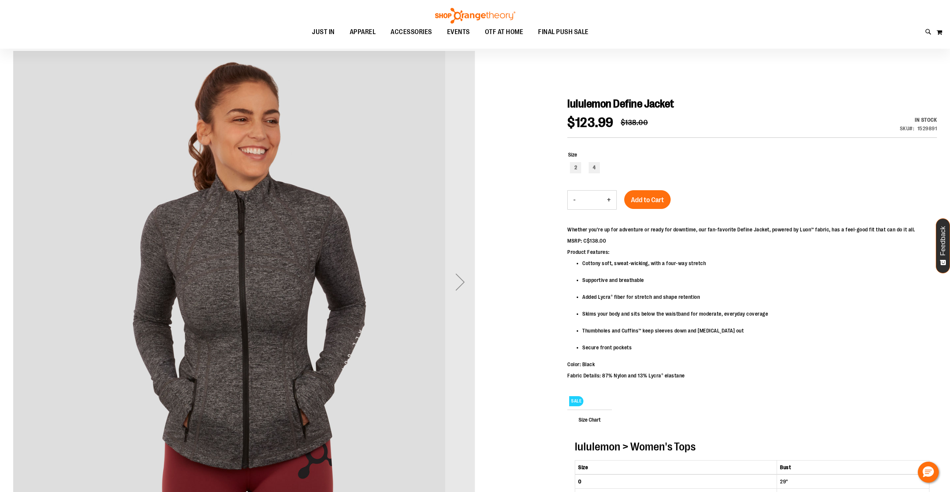
scroll to position [75, 0]
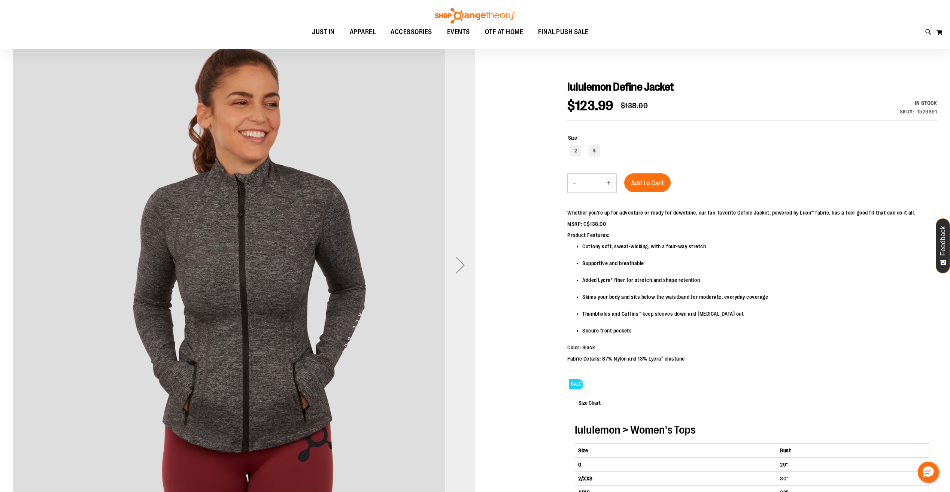
click at [458, 265] on div "Next" at bounding box center [460, 265] width 30 height 30
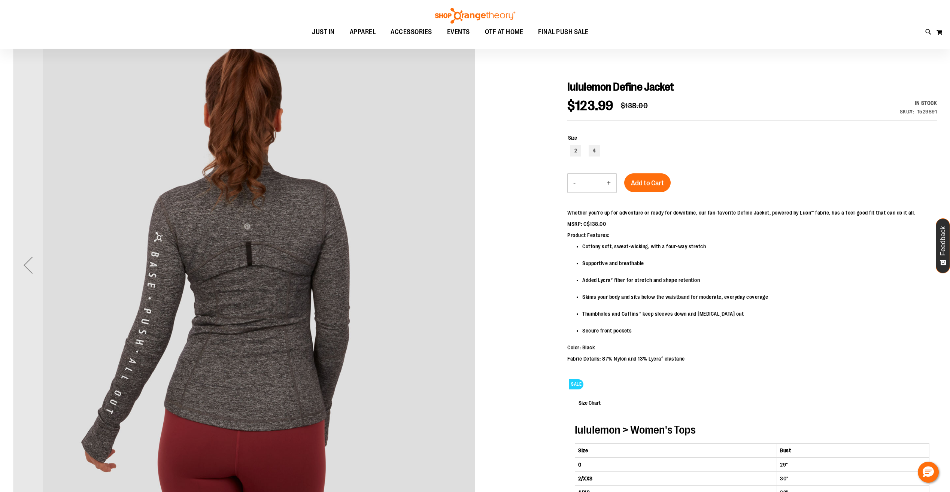
click at [458, 265] on img "carousel" at bounding box center [244, 263] width 462 height 462
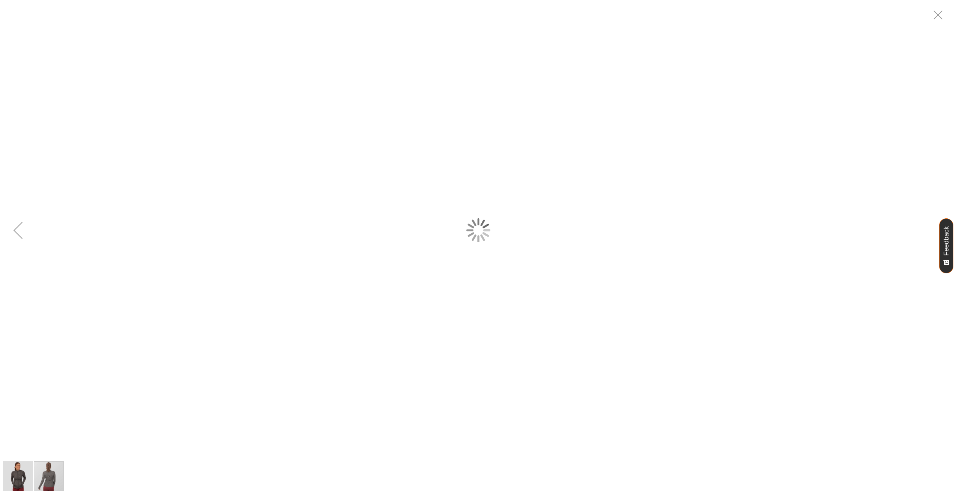
scroll to position [0, 0]
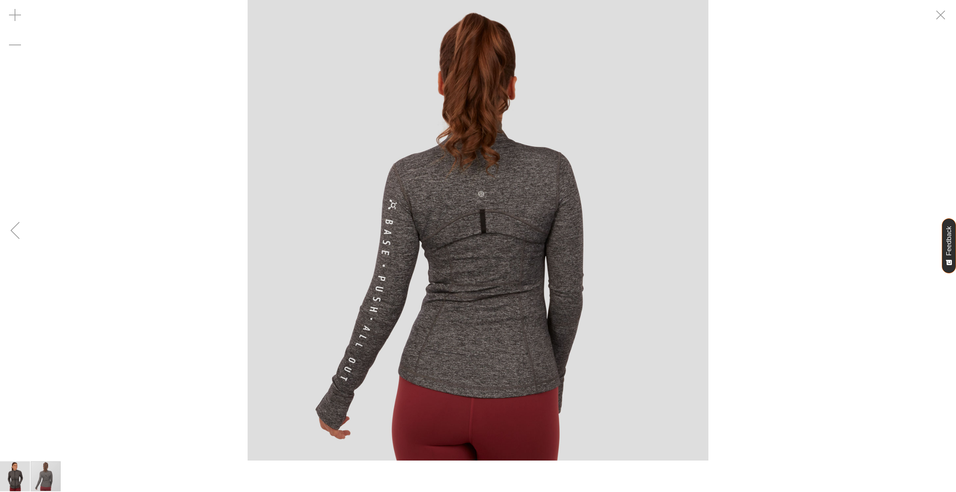
click at [26, 228] on div "Previous" at bounding box center [15, 230] width 30 height 30
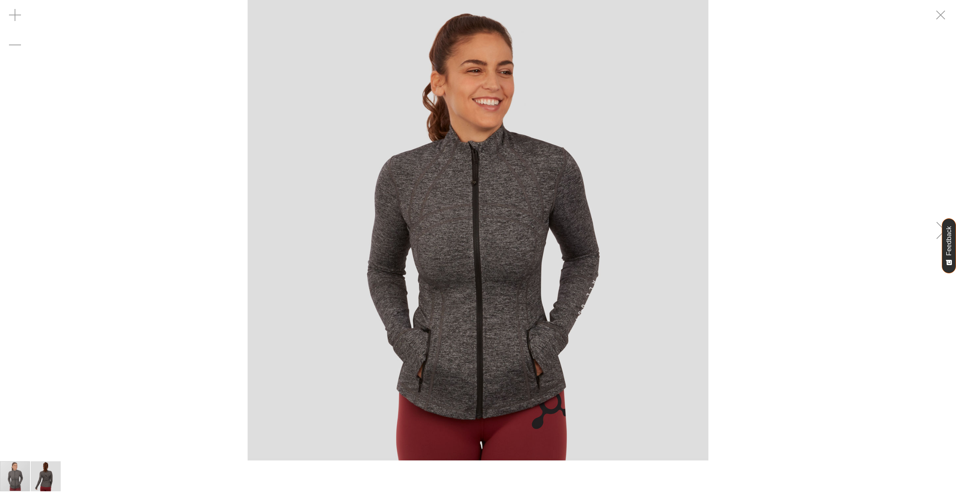
click at [26, 228] on div "carousel" at bounding box center [478, 230] width 956 height 461
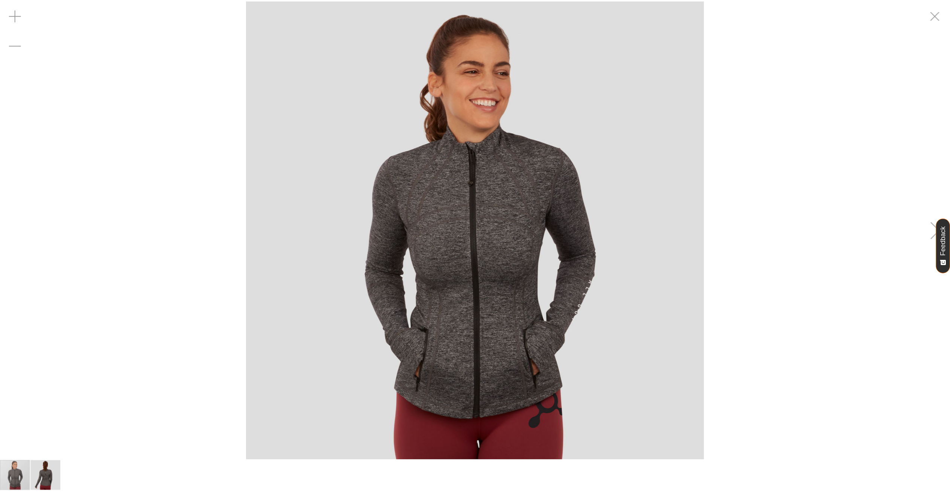
scroll to position [74, 0]
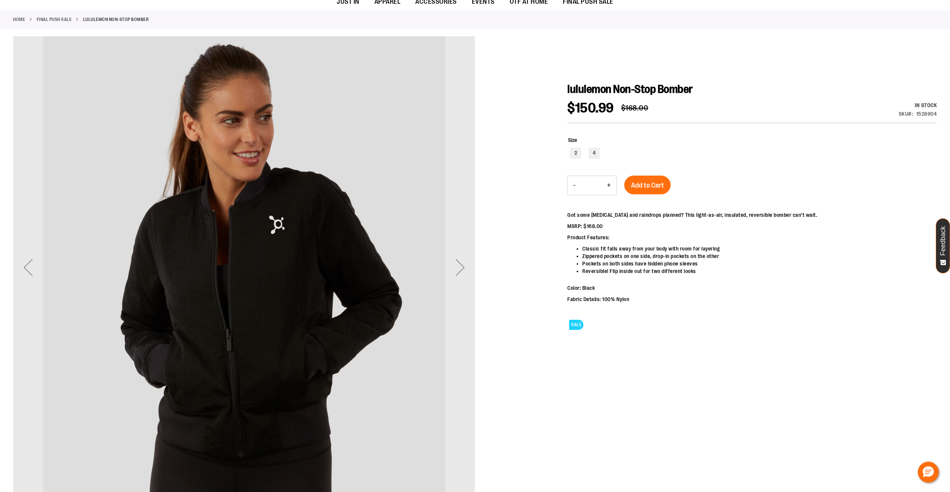
scroll to position [75, 0]
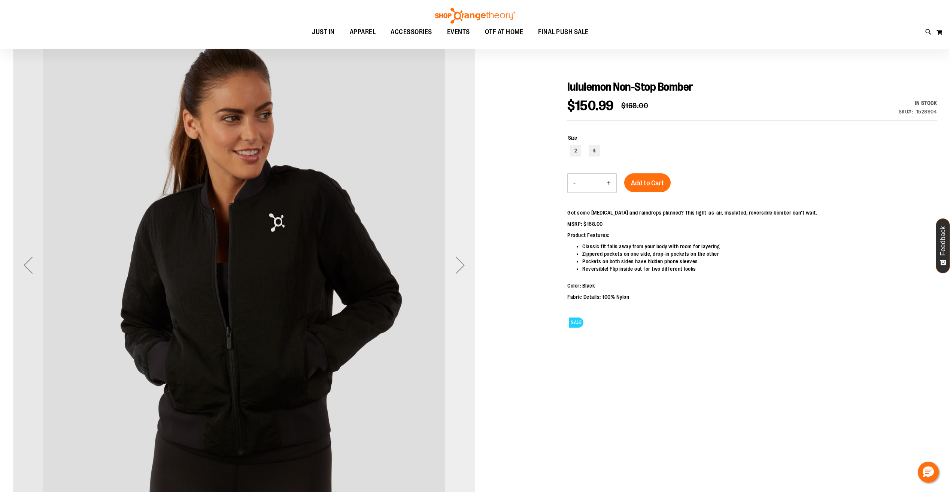
click at [455, 272] on div "Next" at bounding box center [460, 265] width 30 height 30
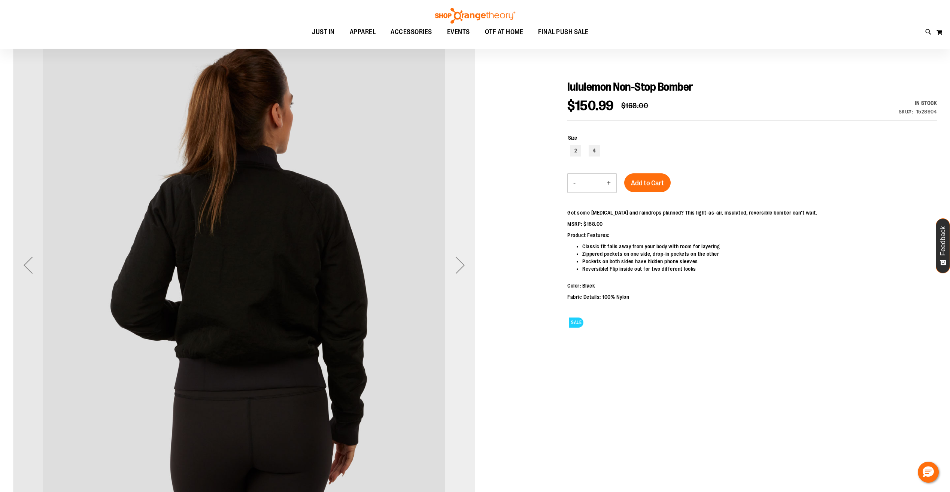
click at [455, 272] on div "Next" at bounding box center [460, 265] width 30 height 30
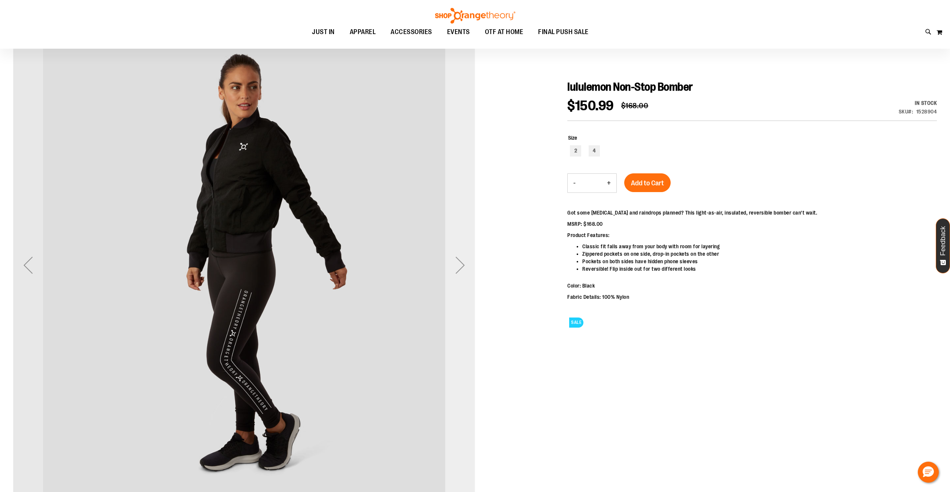
click at [455, 272] on div "Next" at bounding box center [460, 265] width 30 height 30
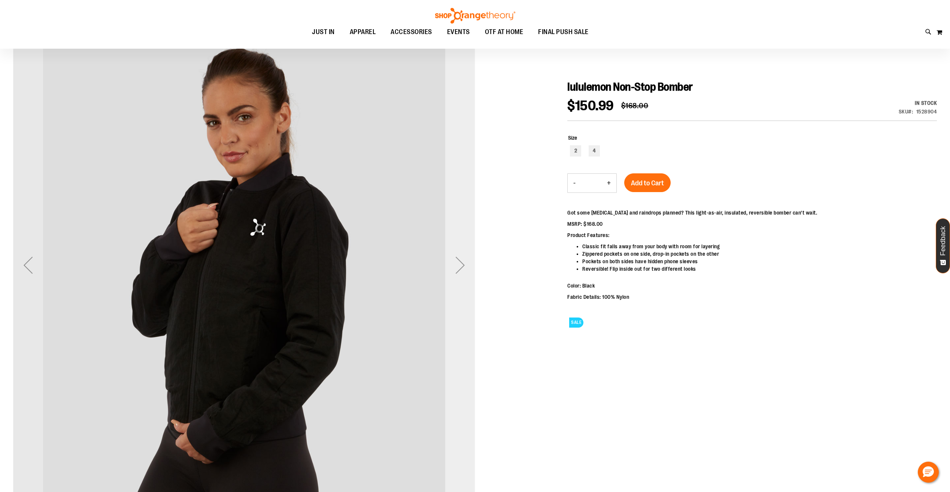
click at [455, 272] on div "Next" at bounding box center [460, 265] width 30 height 30
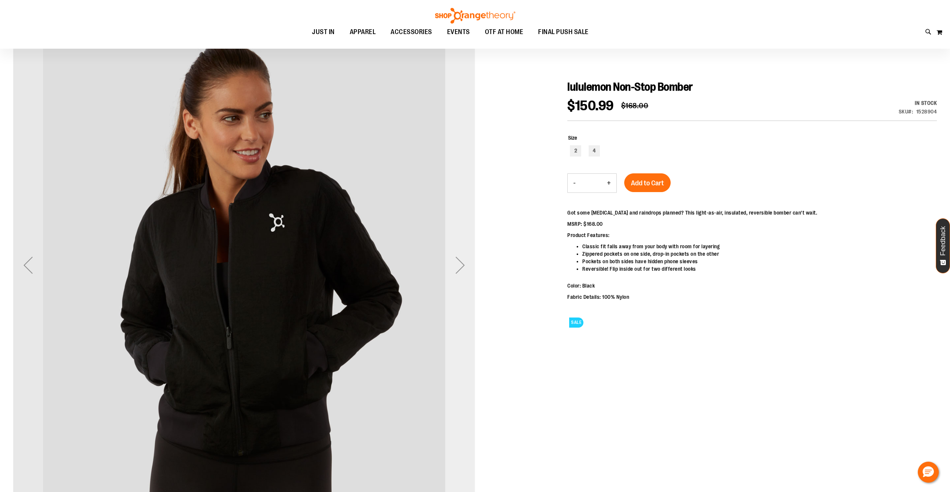
click at [455, 272] on div "Next" at bounding box center [460, 265] width 30 height 30
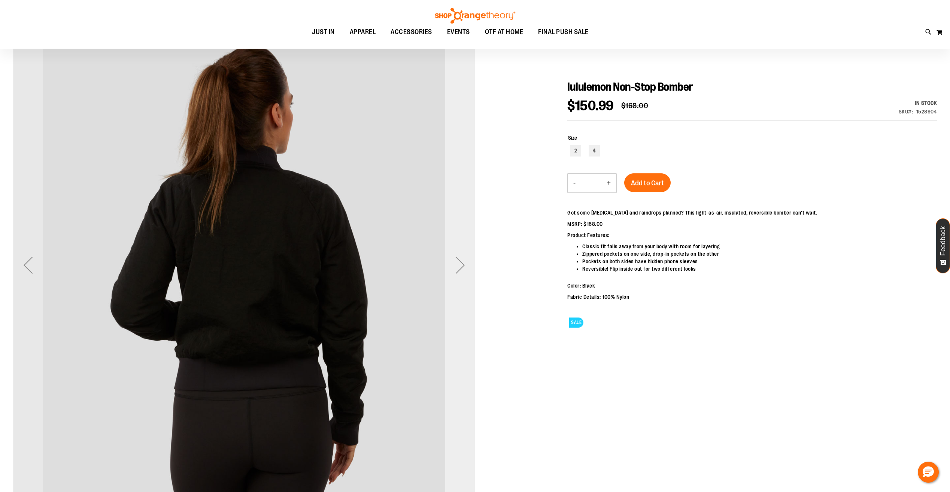
click at [455, 272] on div "Next" at bounding box center [460, 265] width 30 height 30
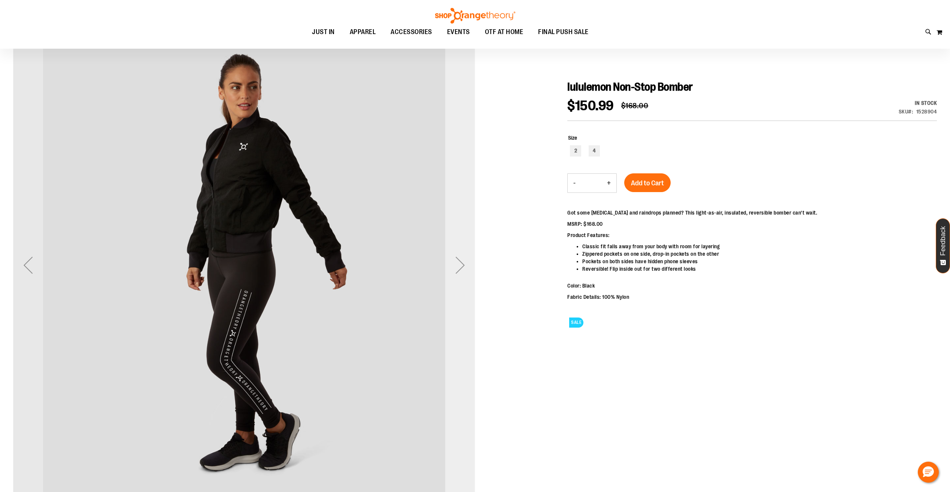
click at [455, 272] on div "Next" at bounding box center [460, 265] width 30 height 30
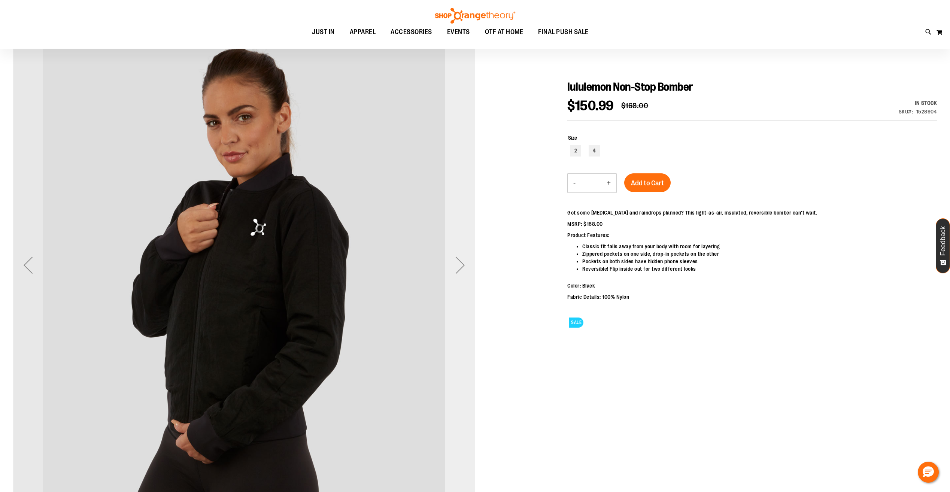
click at [455, 272] on div "Next" at bounding box center [460, 265] width 30 height 30
